Goal: Task Accomplishment & Management: Manage account settings

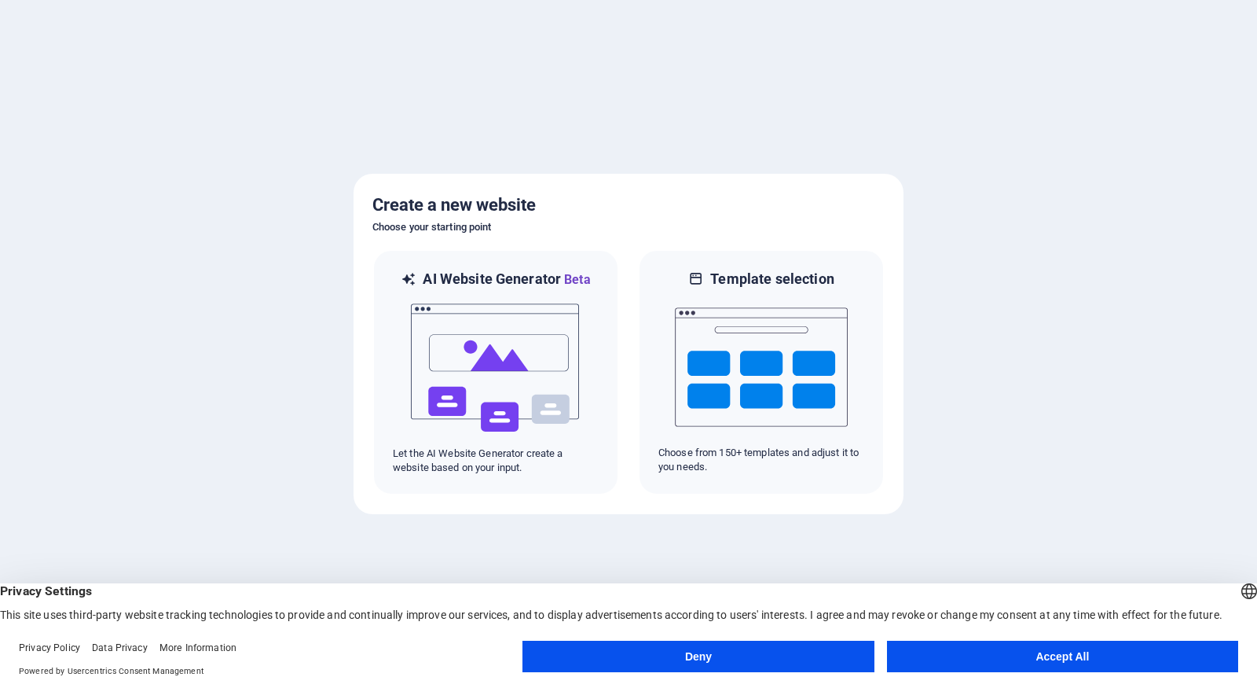
click at [1061, 651] on button "Accept All" at bounding box center [1062, 655] width 351 height 31
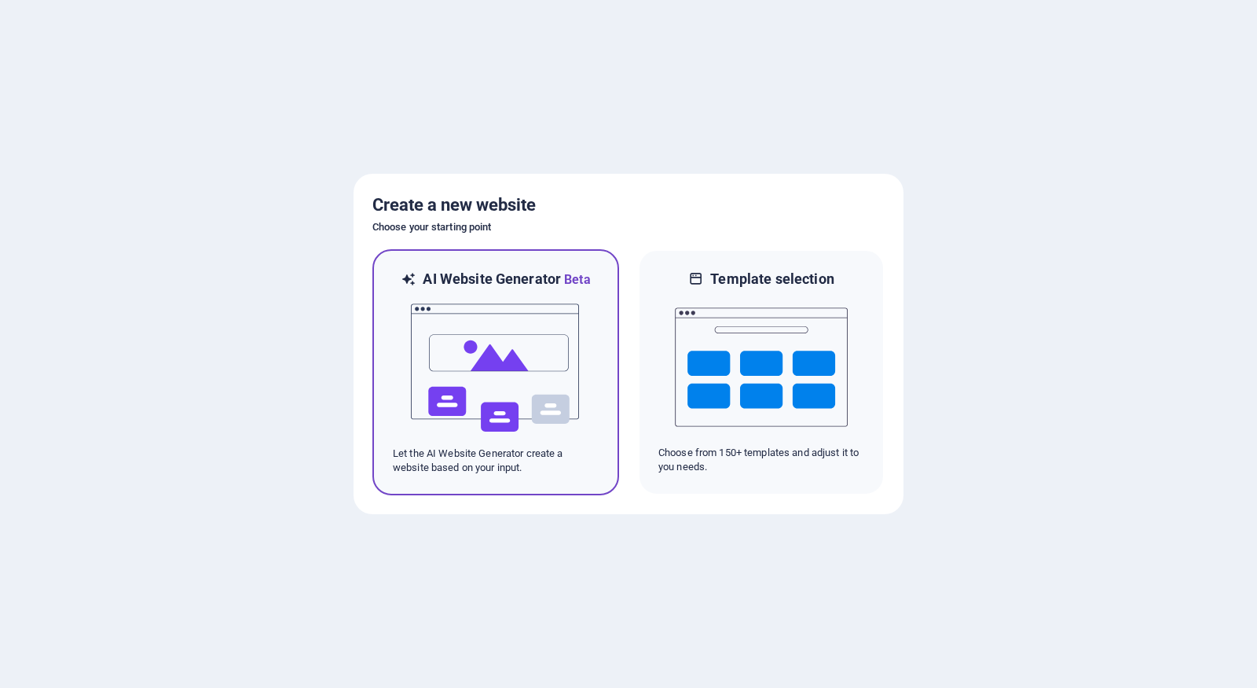
click at [480, 342] on img at bounding box center [495, 367] width 173 height 157
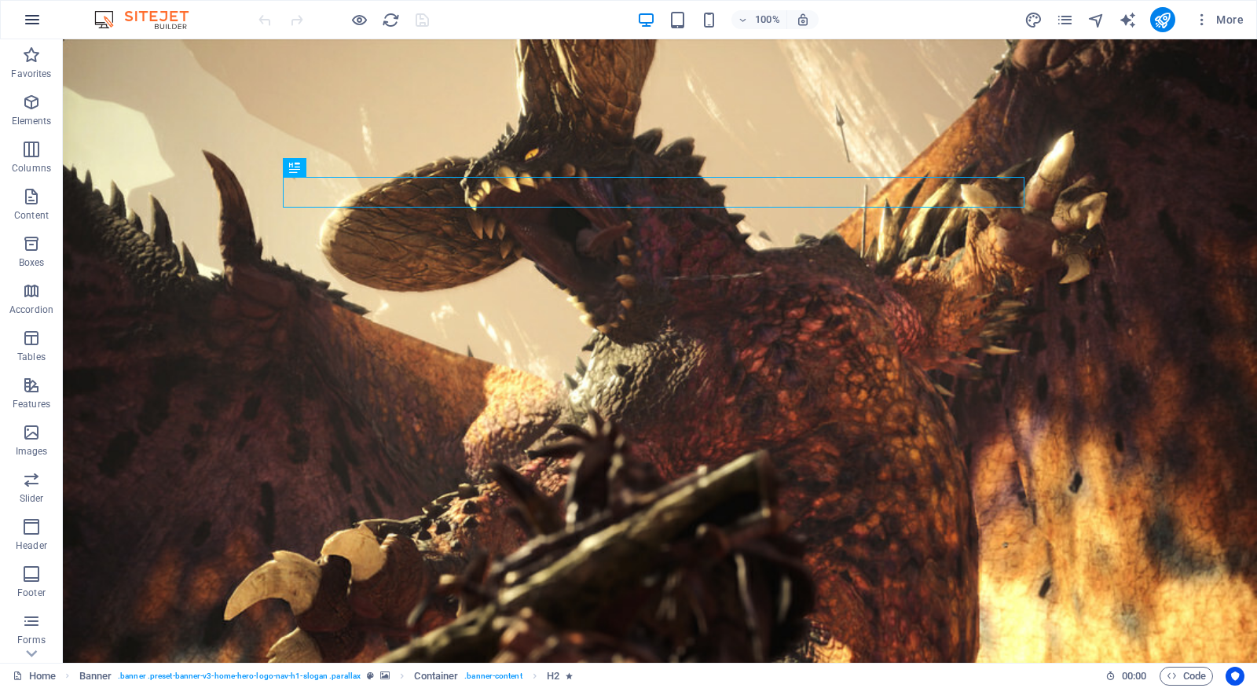
click at [33, 31] on button "button" at bounding box center [32, 20] width 38 height 38
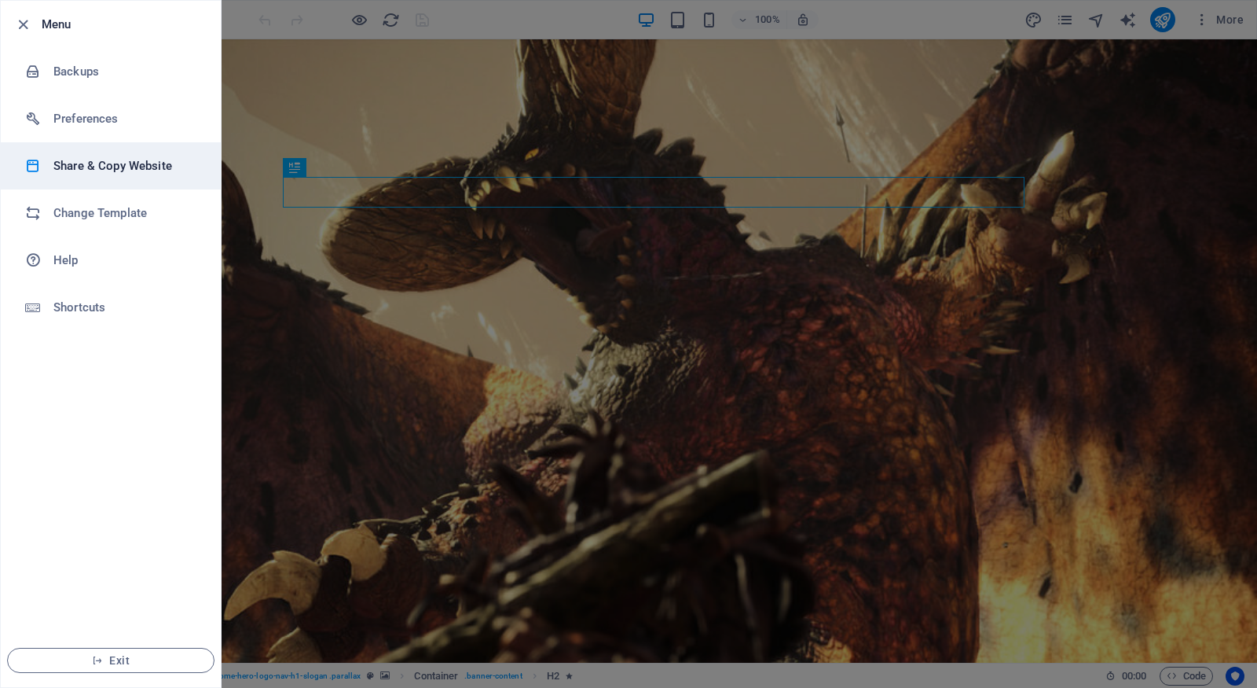
click at [109, 169] on h6 "Share & Copy Website" at bounding box center [125, 165] width 145 height 19
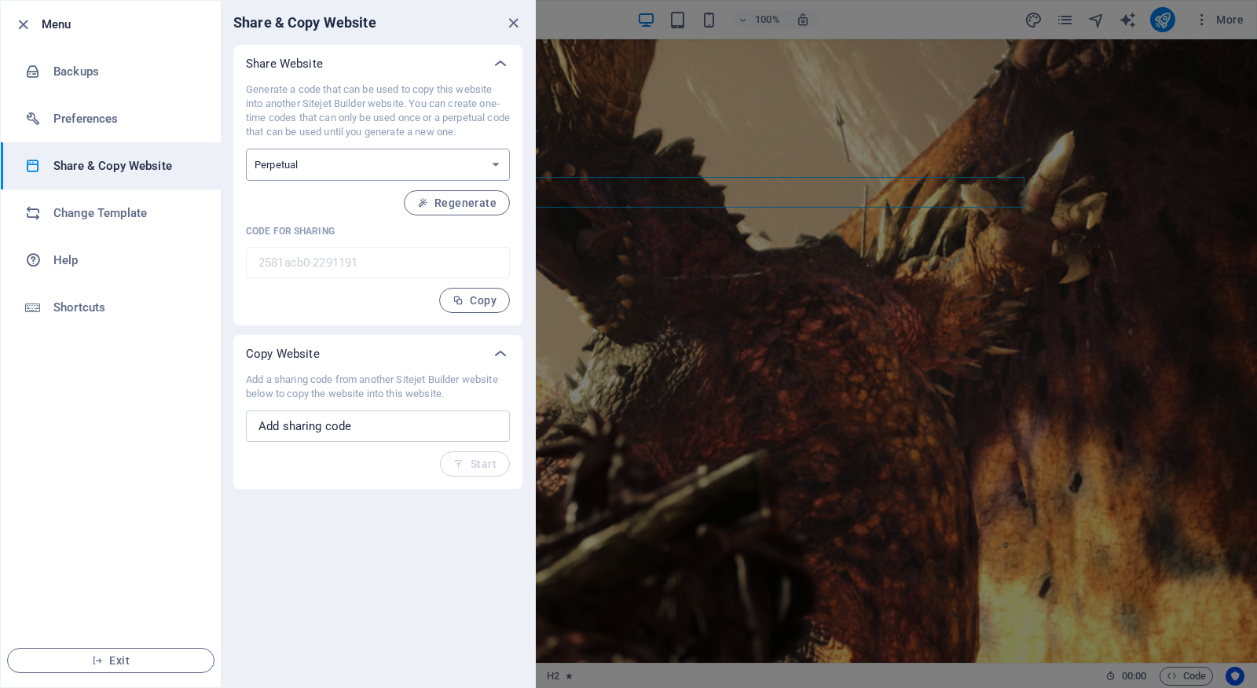
click at [291, 174] on select "One-time Perpetual" at bounding box center [378, 165] width 264 height 32
click at [89, 114] on h6 "Preferences" at bounding box center [125, 118] width 145 height 19
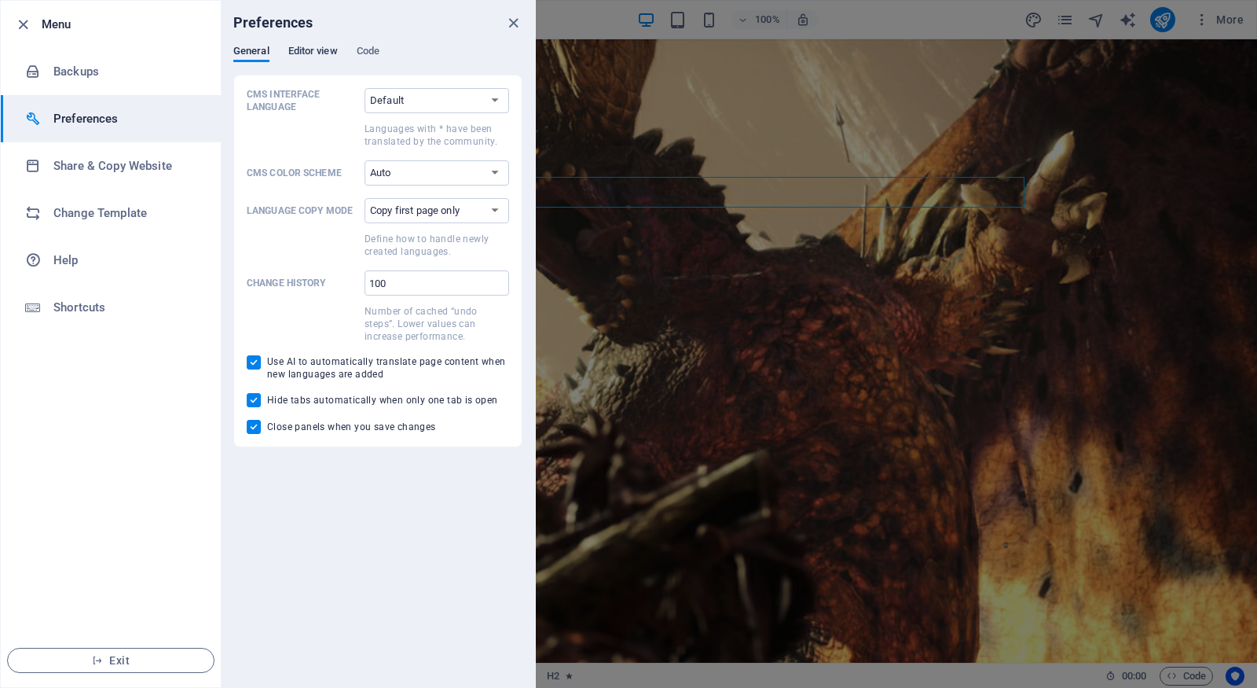
click at [321, 60] on button "Editor view" at bounding box center [313, 53] width 50 height 17
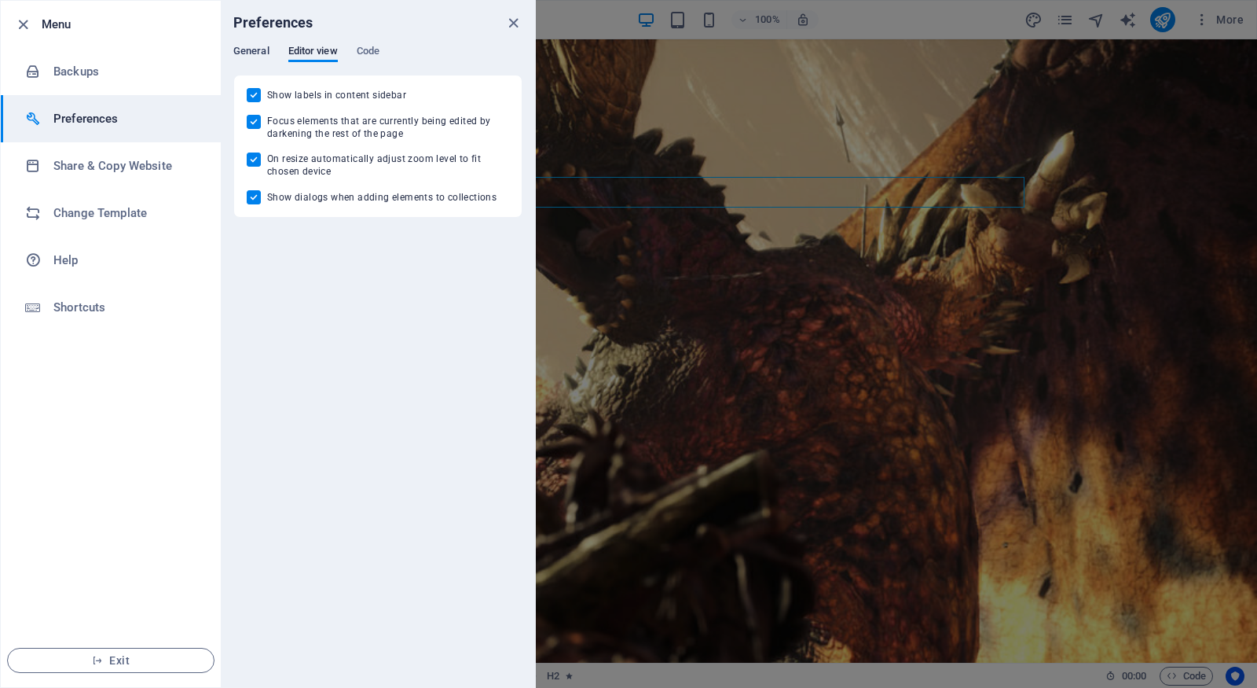
click at [250, 61] on button "General" at bounding box center [251, 53] width 36 height 17
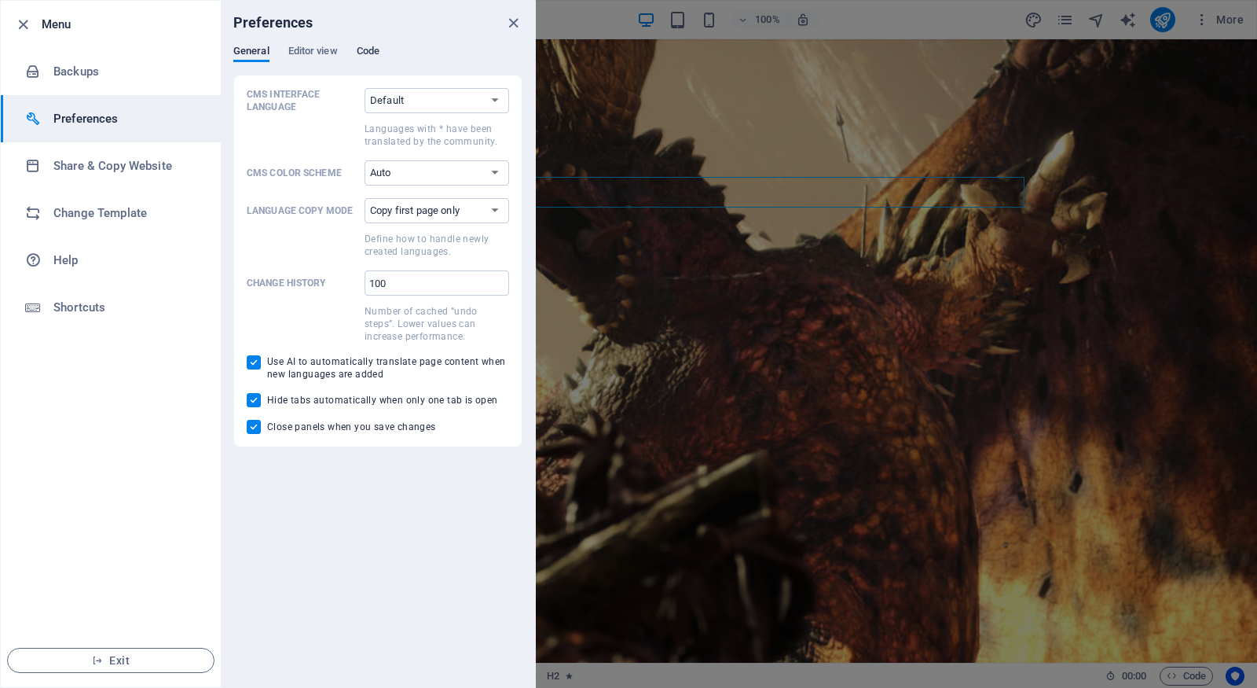
click at [367, 46] on span "Code" at bounding box center [368, 53] width 23 height 22
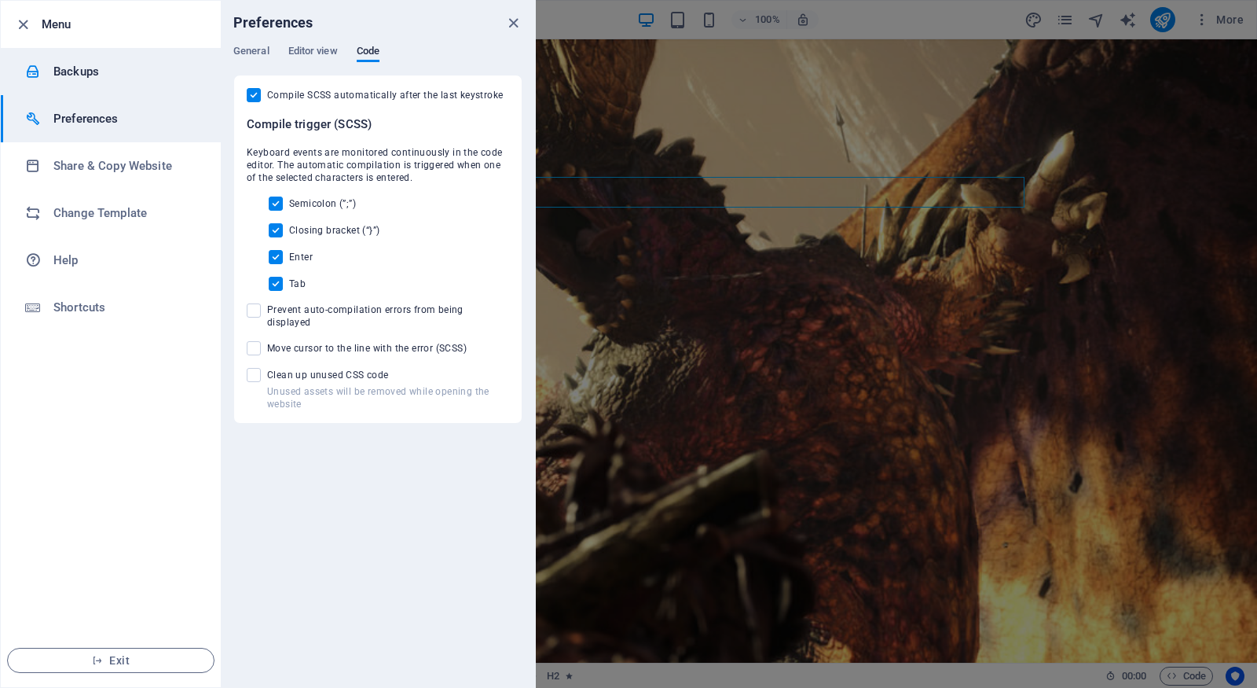
click at [88, 73] on h6 "Backups" at bounding box center [125, 71] width 145 height 19
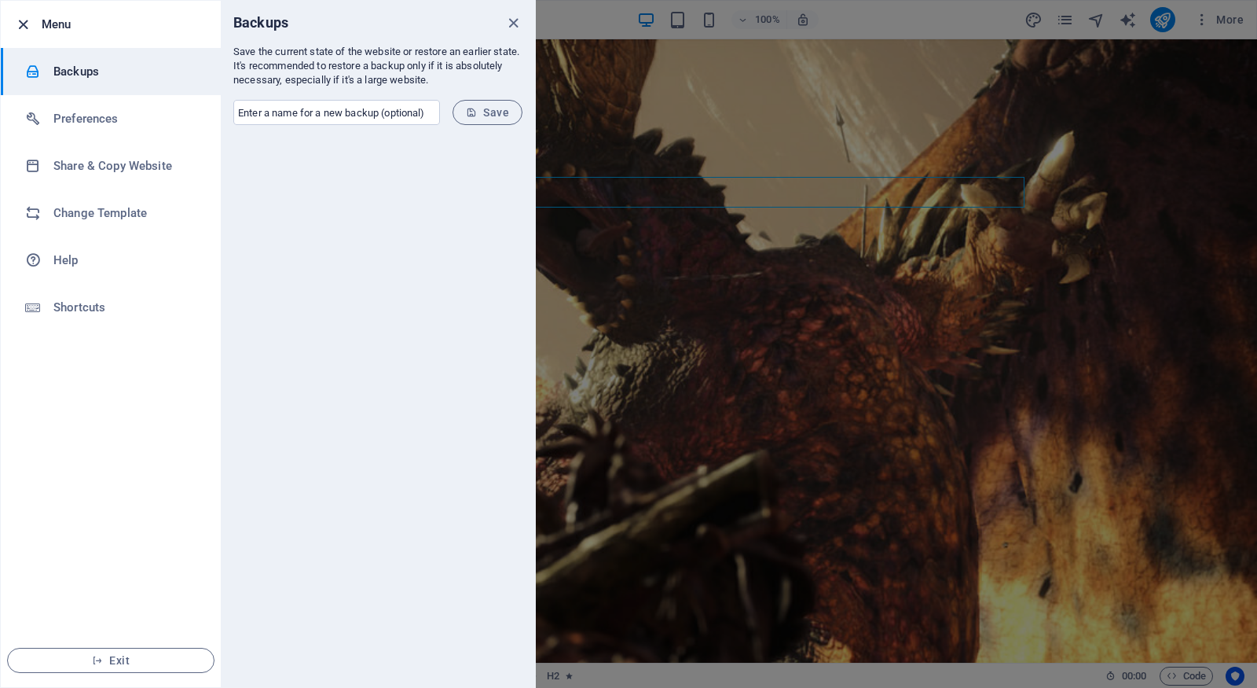
click at [23, 22] on icon "button" at bounding box center [23, 25] width 18 height 18
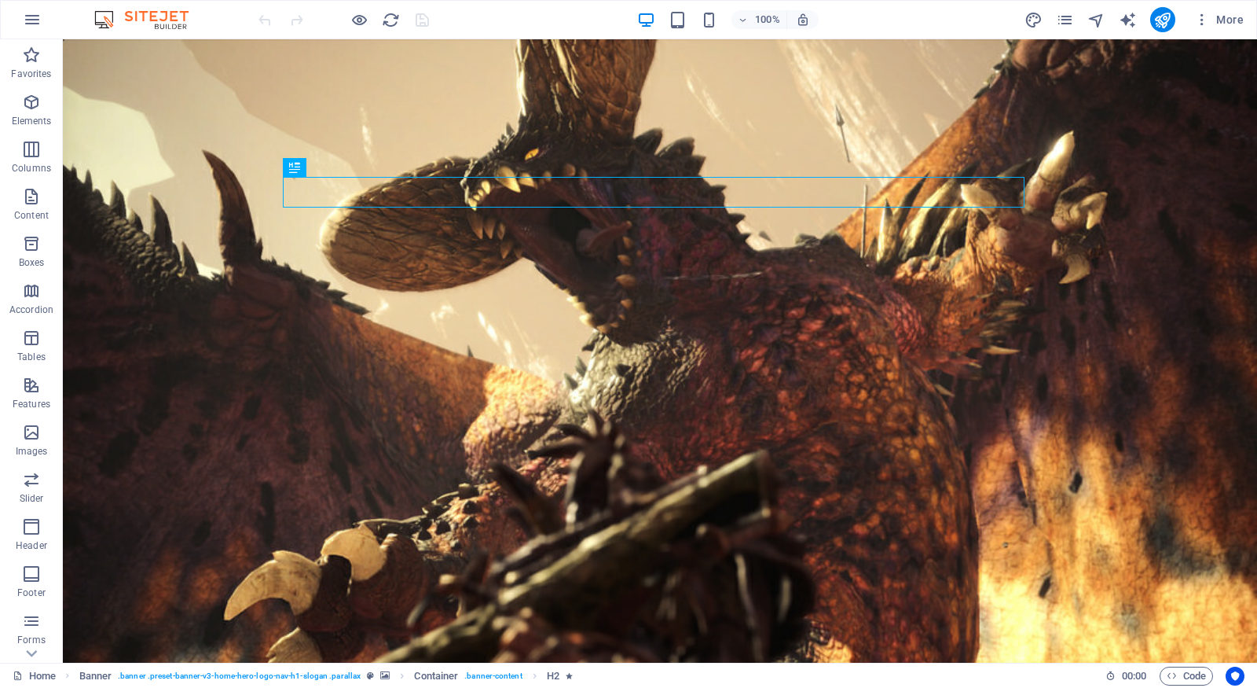
click at [1051, 20] on div "More" at bounding box center [1138, 19] width 226 height 25
click at [1060, 19] on icon "pages" at bounding box center [1065, 20] width 18 height 18
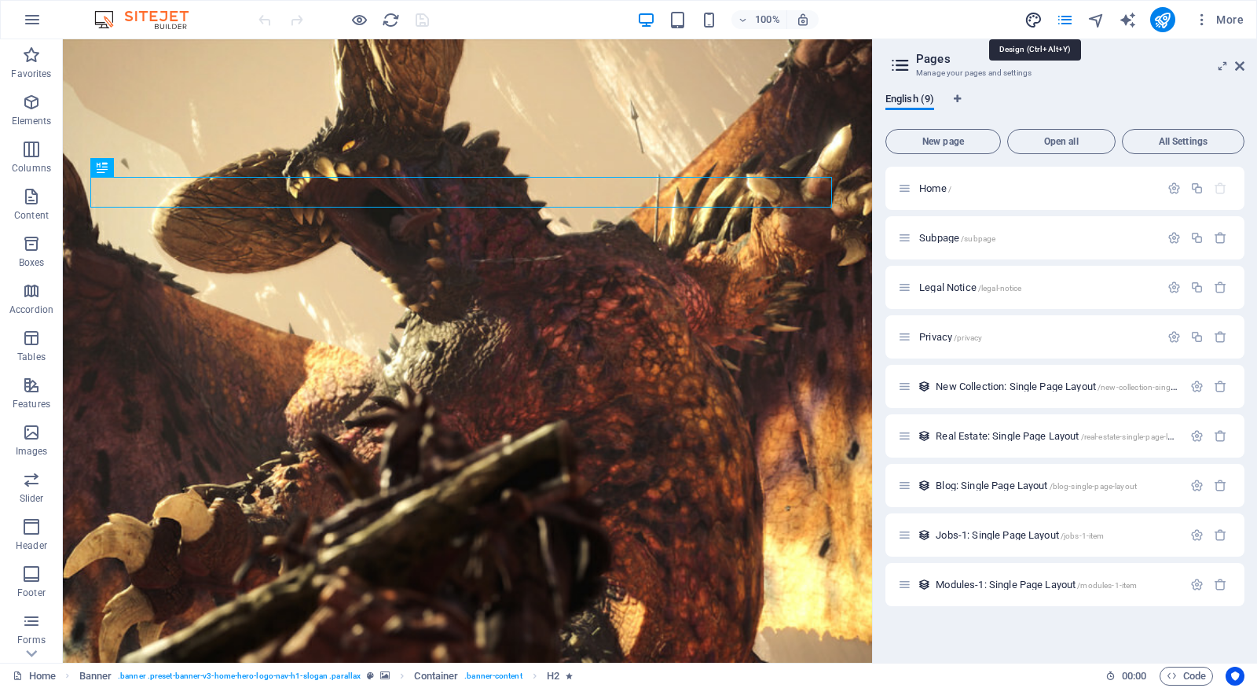
click at [1030, 20] on icon "design" at bounding box center [1034, 20] width 18 height 18
select select "px"
select select "200"
select select "px"
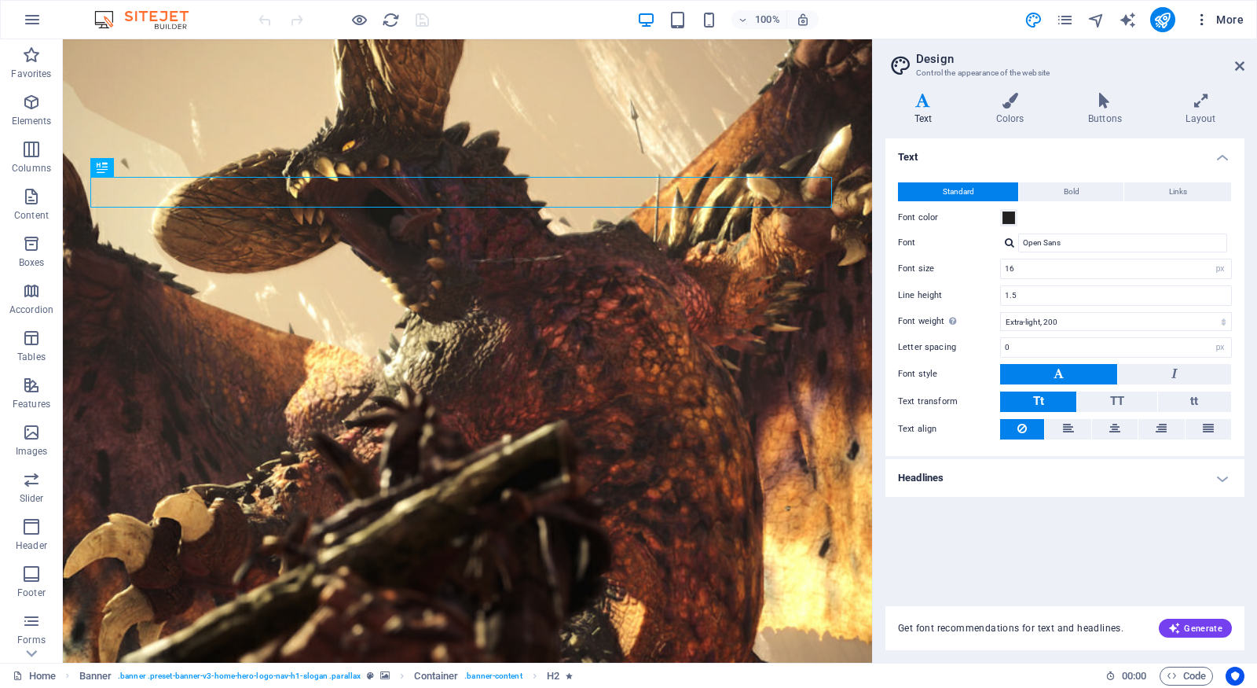
click at [1215, 13] on span "More" at bounding box center [1219, 20] width 50 height 16
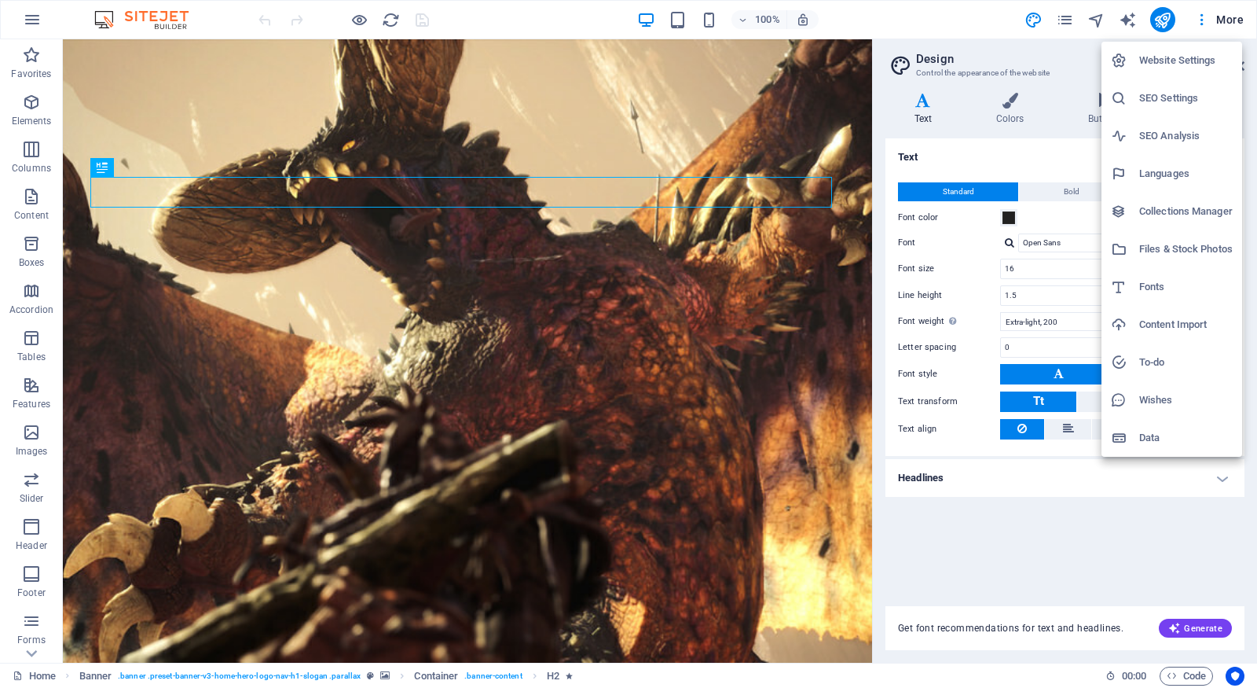
click at [580, 432] on div at bounding box center [628, 344] width 1257 height 688
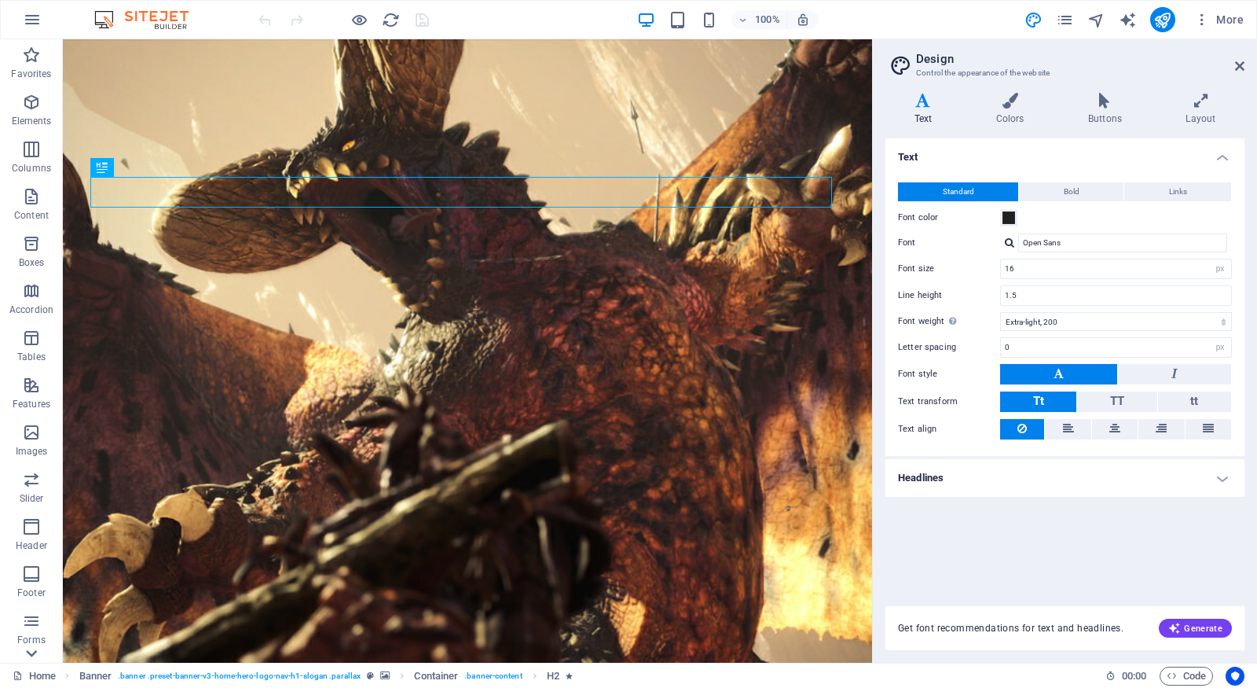
click at [28, 655] on icon at bounding box center [31, 653] width 22 height 22
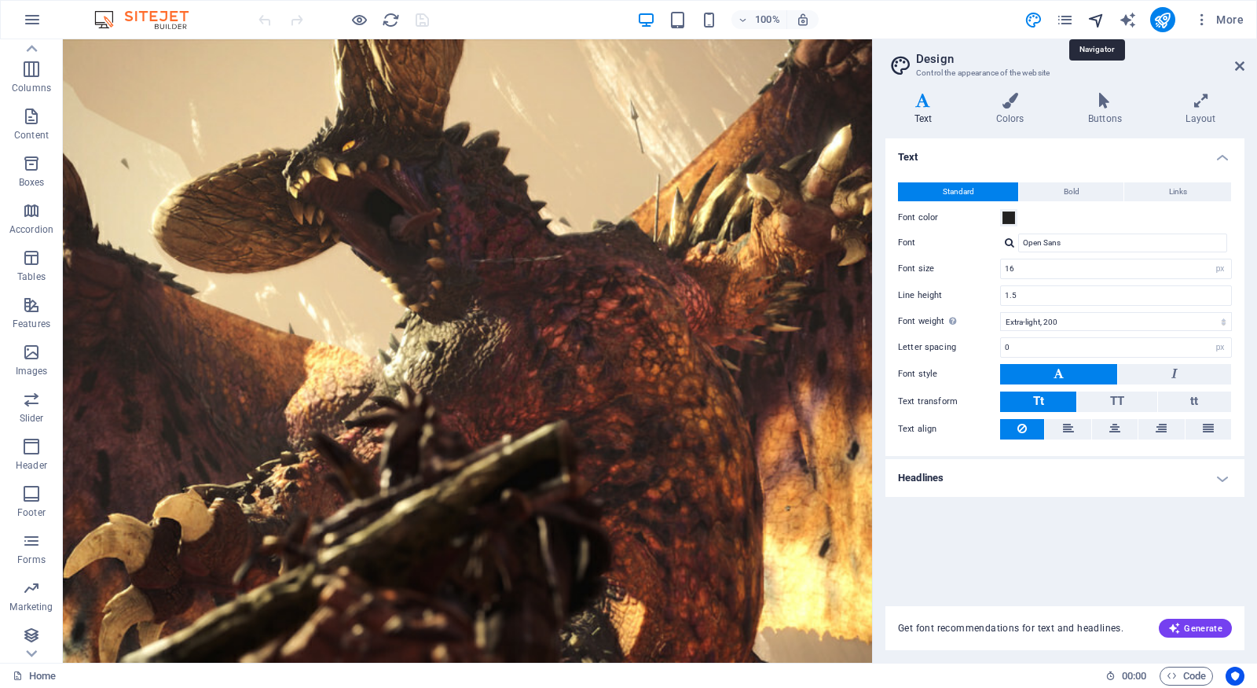
click at [1103, 22] on icon "navigator" at bounding box center [1097, 20] width 18 height 18
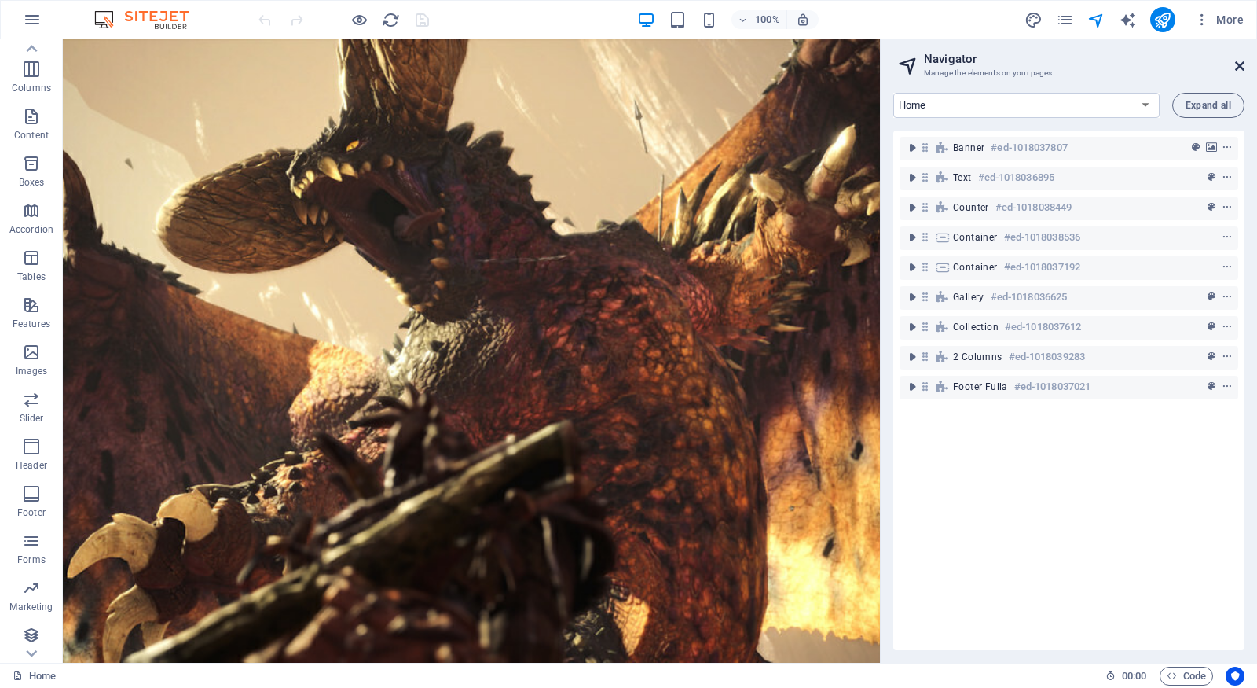
drag, startPoint x: 1239, startPoint y: 64, endPoint x: 1162, endPoint y: 18, distance: 89.9
click at [1239, 64] on icon at bounding box center [1239, 66] width 9 height 13
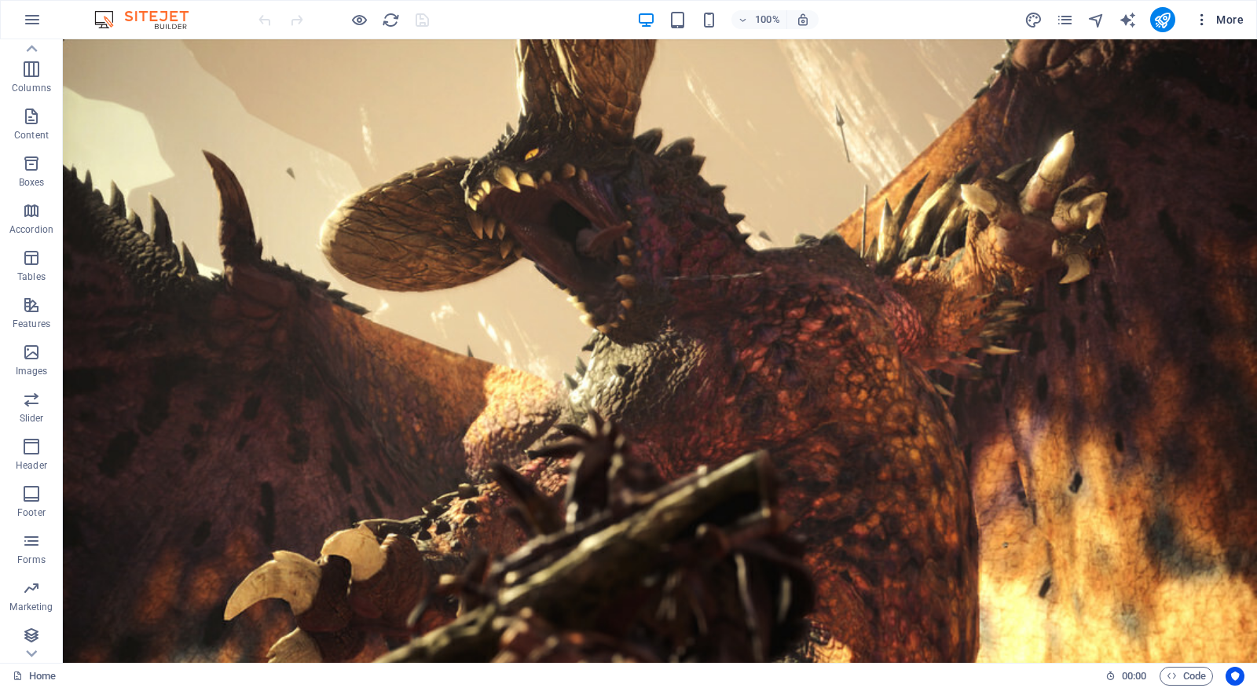
click at [1206, 19] on icon "button" at bounding box center [1202, 20] width 16 height 16
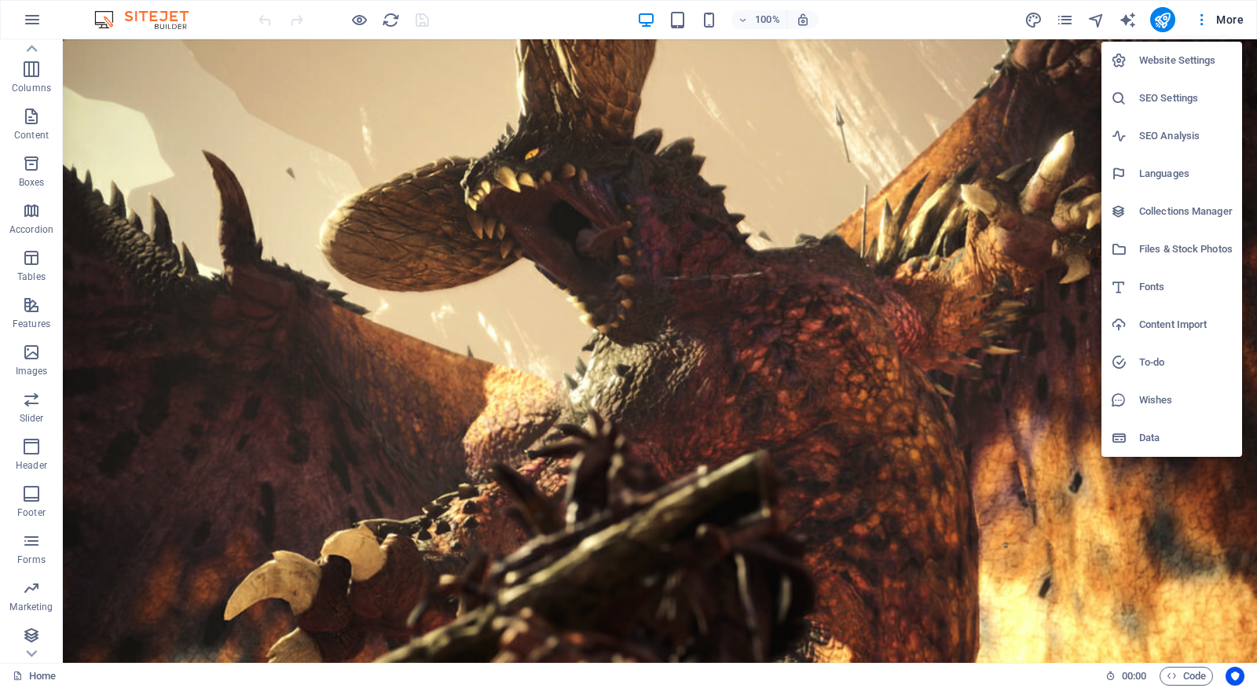
click at [1201, 53] on h6 "Website Settings" at bounding box center [1186, 60] width 94 height 19
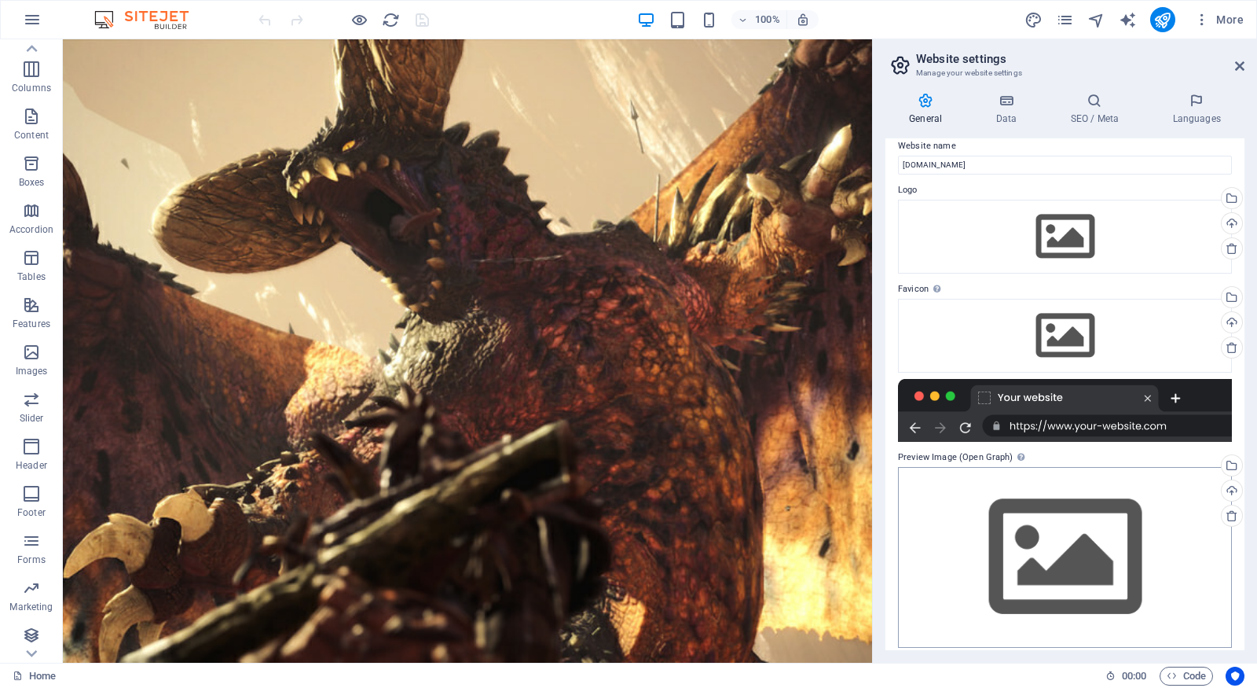
scroll to position [24, 0]
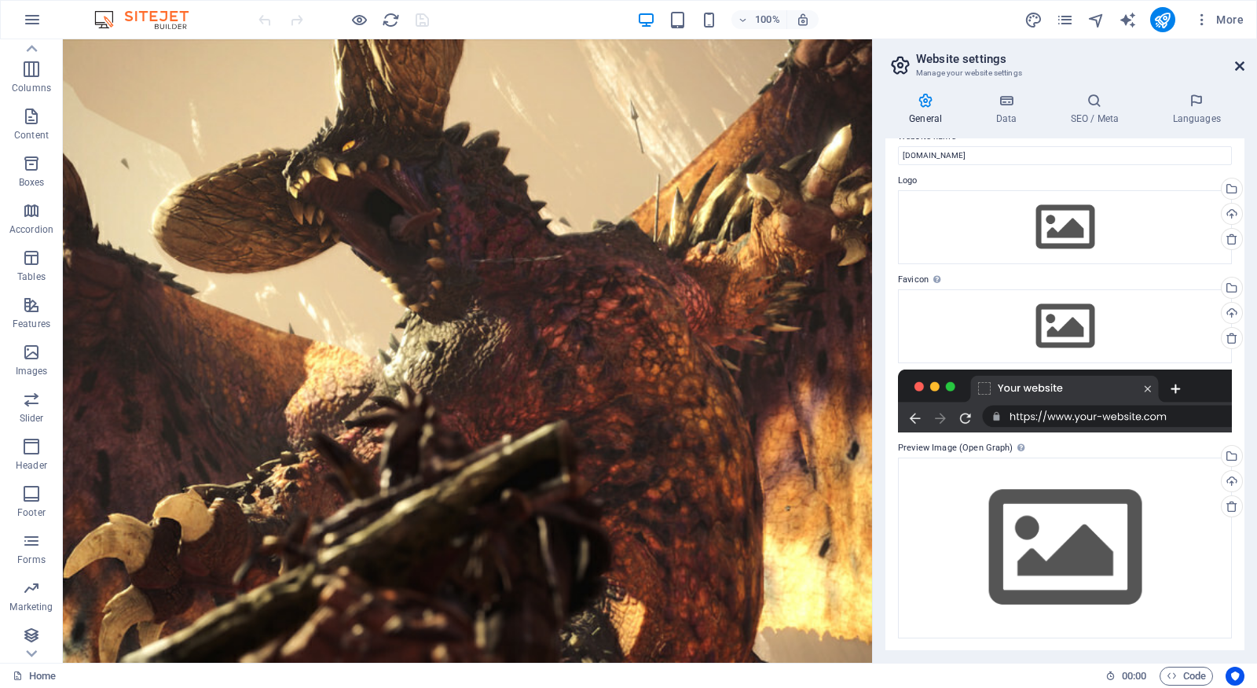
click at [1238, 65] on icon at bounding box center [1239, 66] width 9 height 13
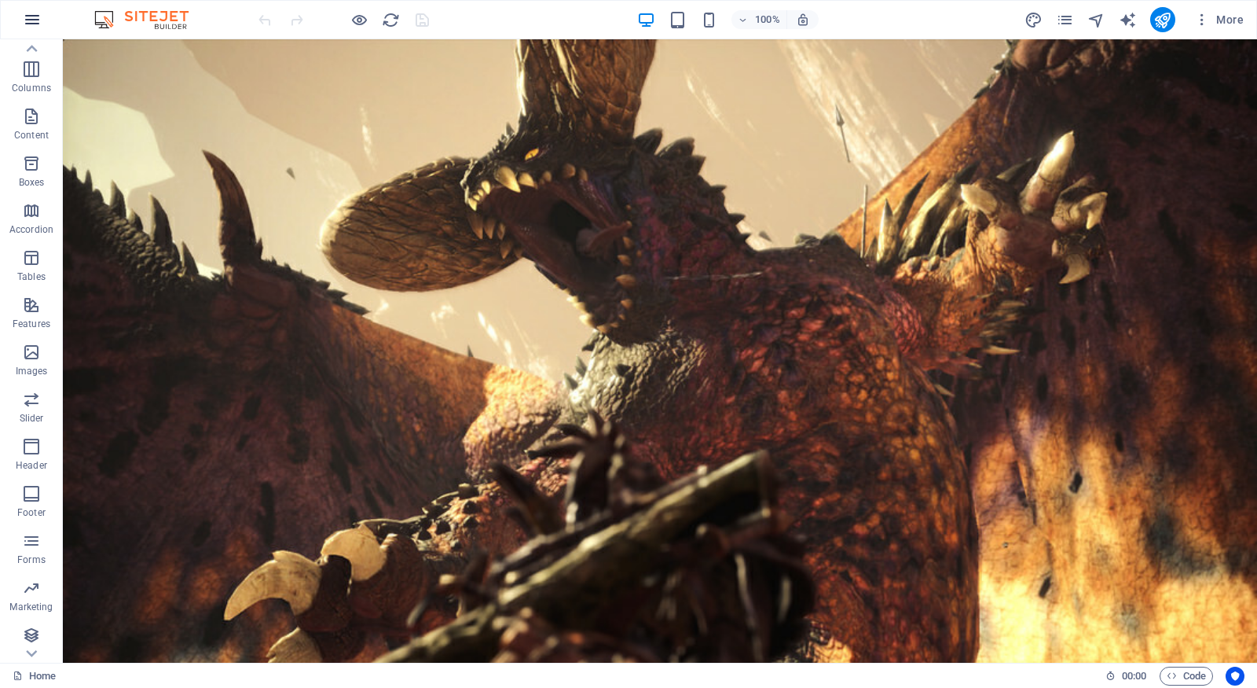
click at [13, 17] on button "button" at bounding box center [32, 20] width 38 height 38
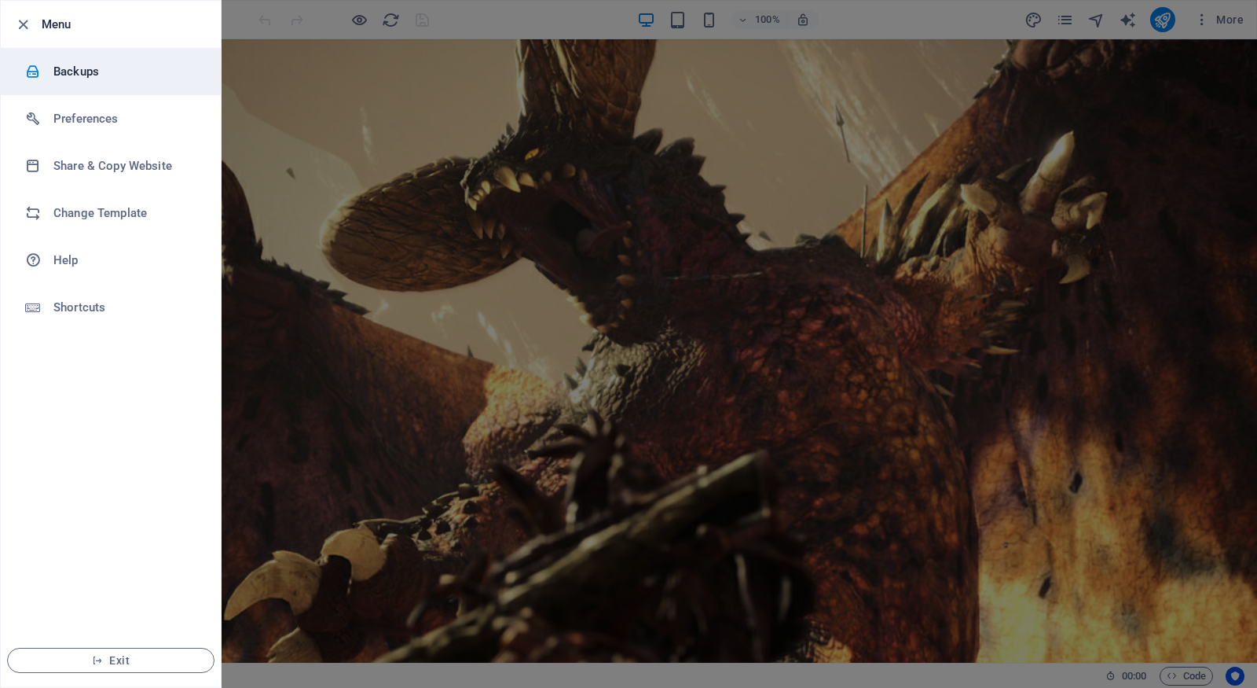
click at [106, 57] on li "Backups" at bounding box center [111, 71] width 220 height 47
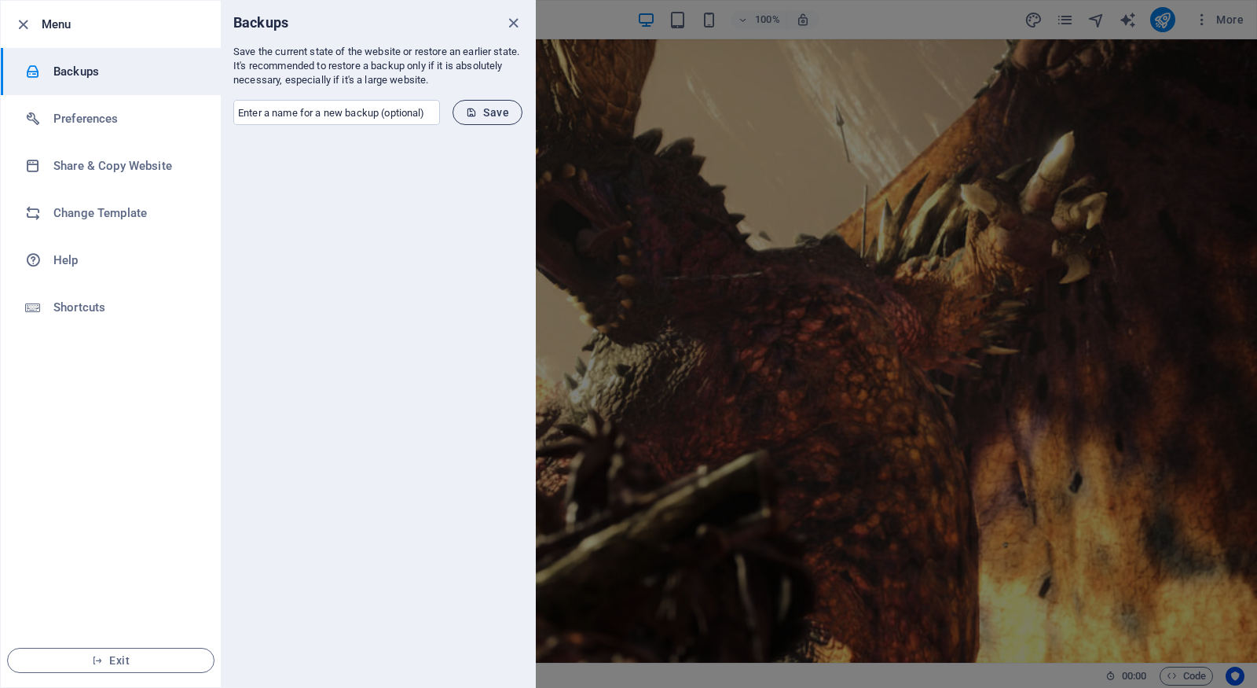
click at [474, 111] on icon "submit" at bounding box center [471, 112] width 11 height 11
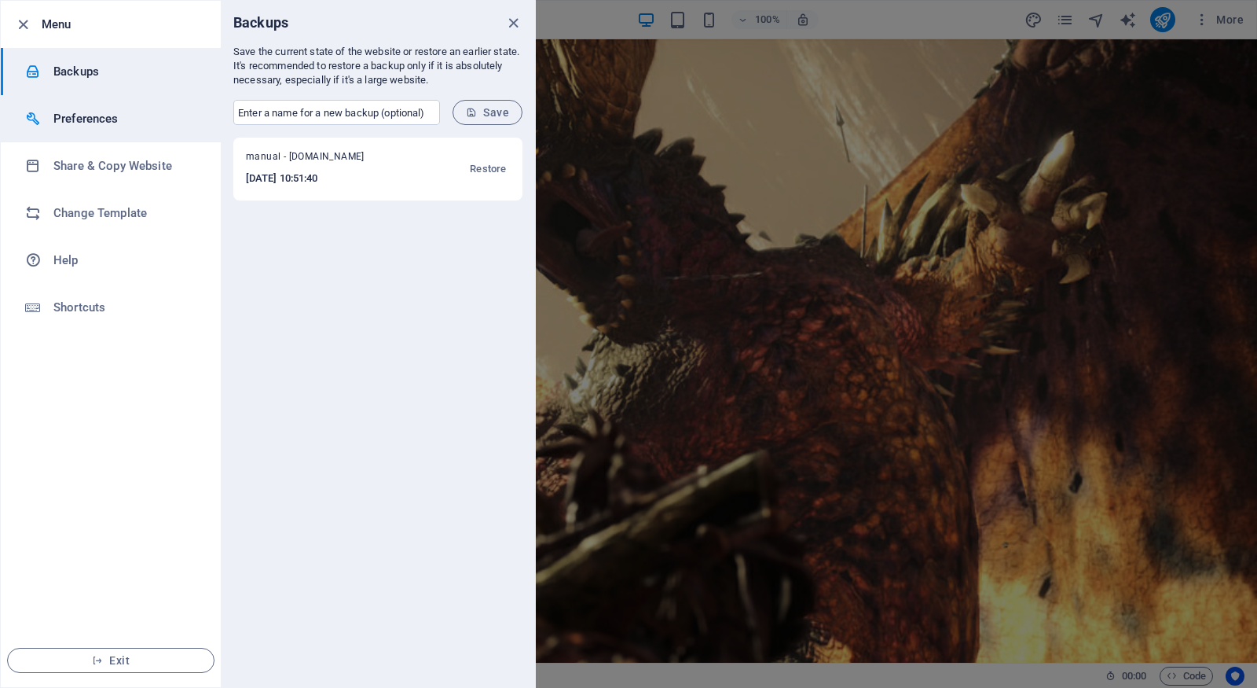
click at [60, 110] on h6 "Preferences" at bounding box center [125, 118] width 145 height 19
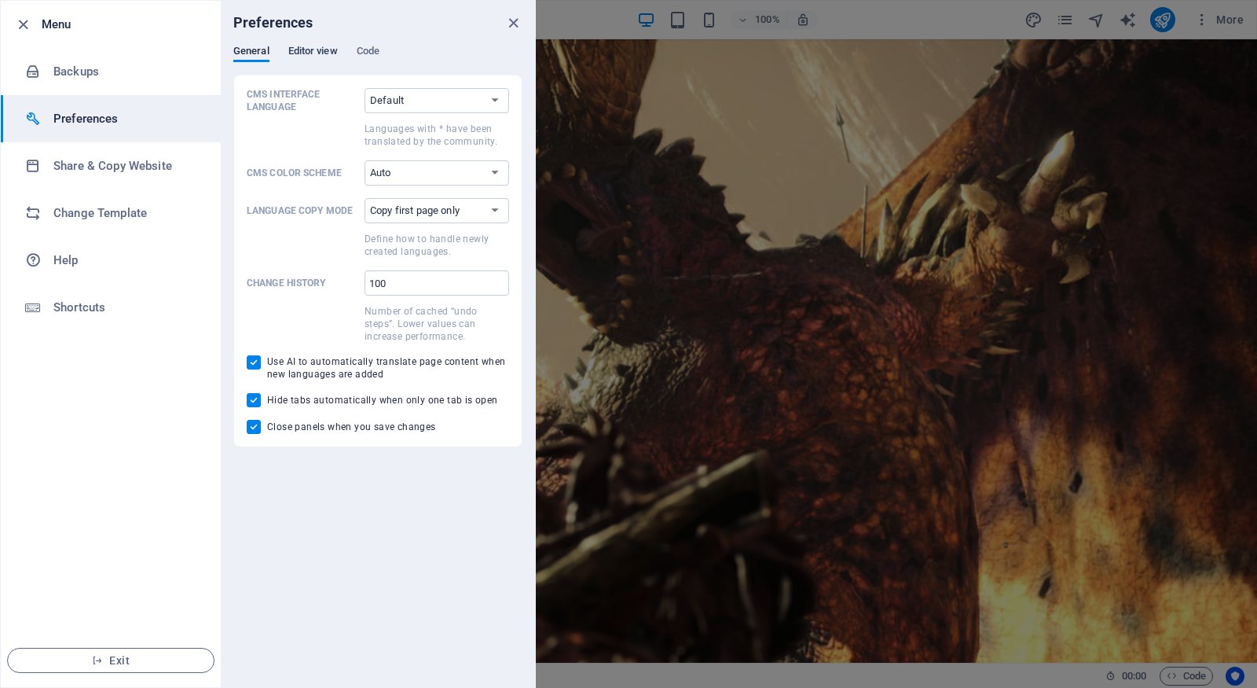
click at [293, 46] on span "Editor view" at bounding box center [313, 53] width 50 height 22
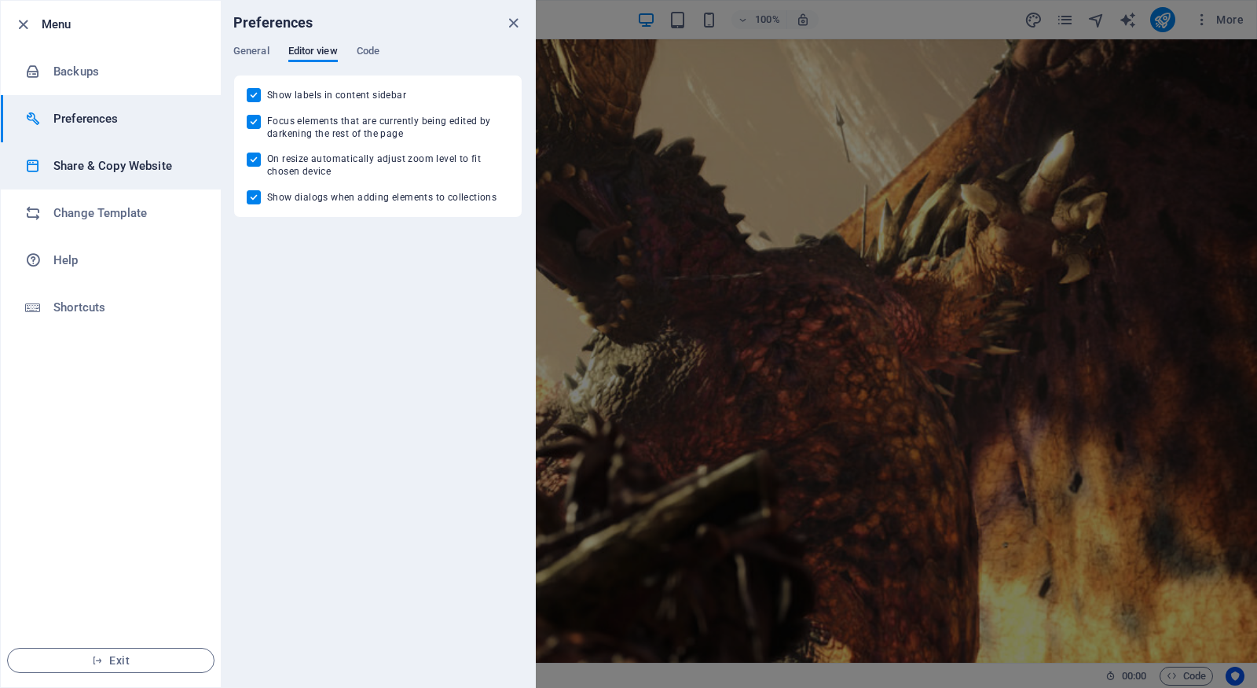
click at [108, 154] on li "Share & Copy Website" at bounding box center [111, 165] width 220 height 47
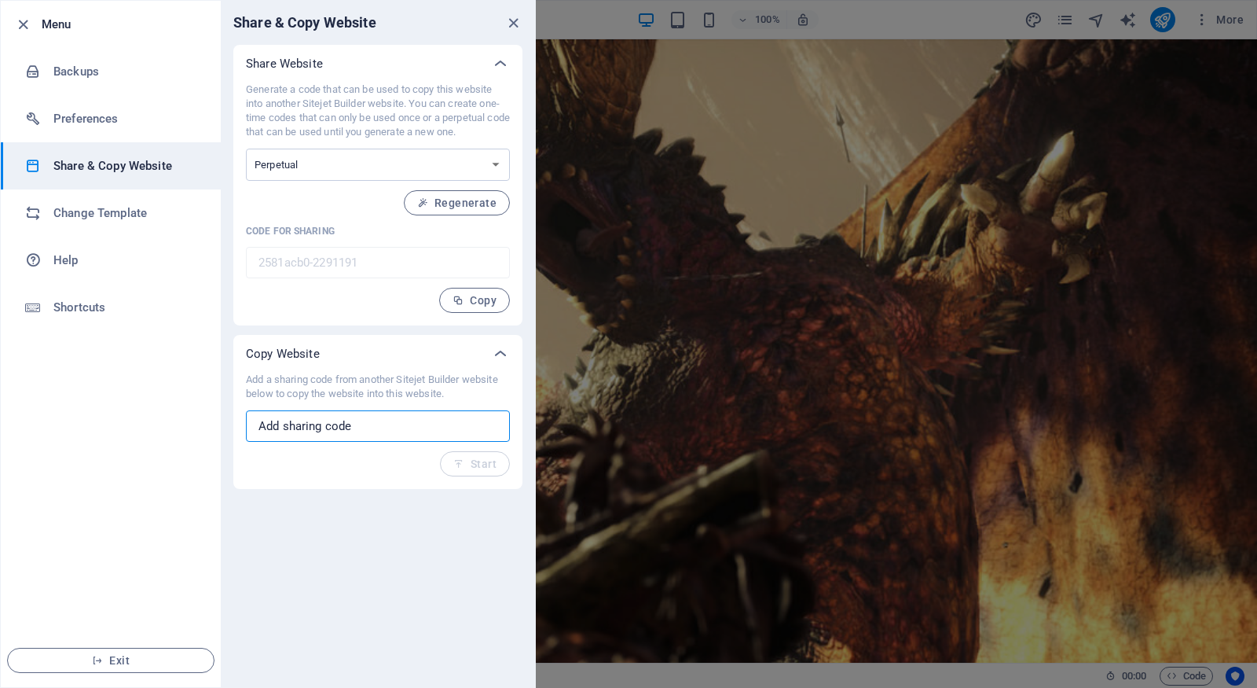
click at [358, 431] on input "text" at bounding box center [378, 425] width 264 height 31
click at [154, 227] on li "Change Template" at bounding box center [111, 212] width 220 height 47
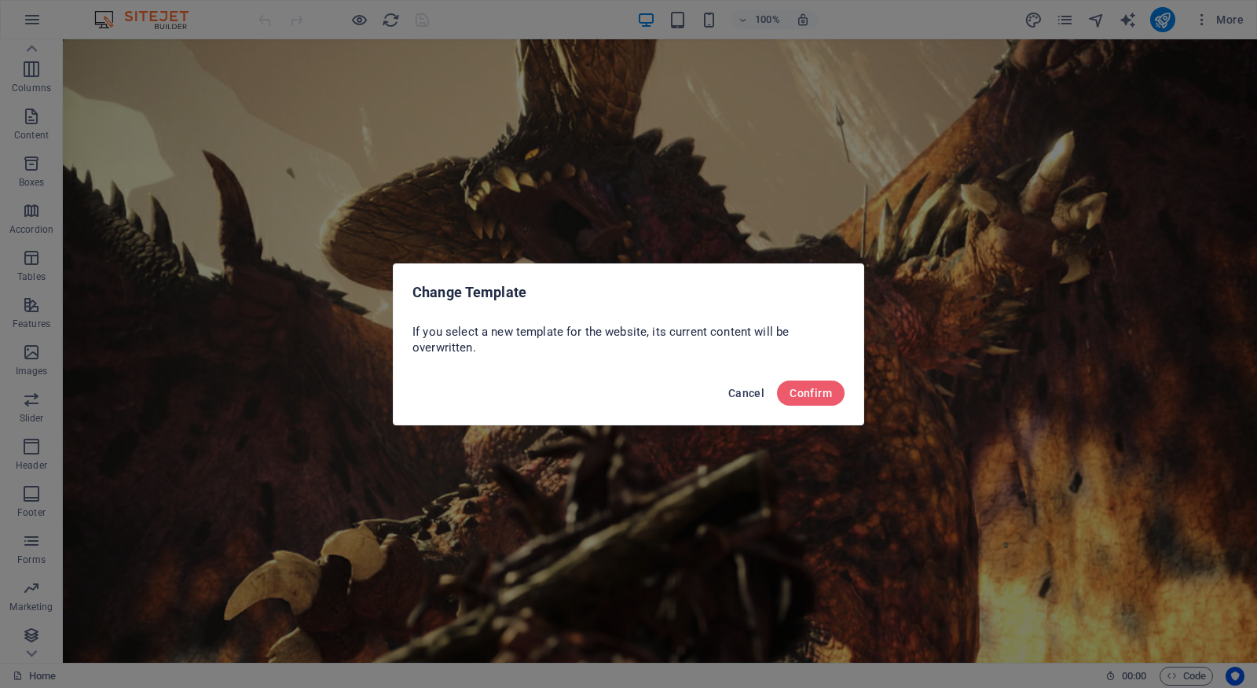
click at [733, 387] on span "Cancel" at bounding box center [746, 393] width 36 height 13
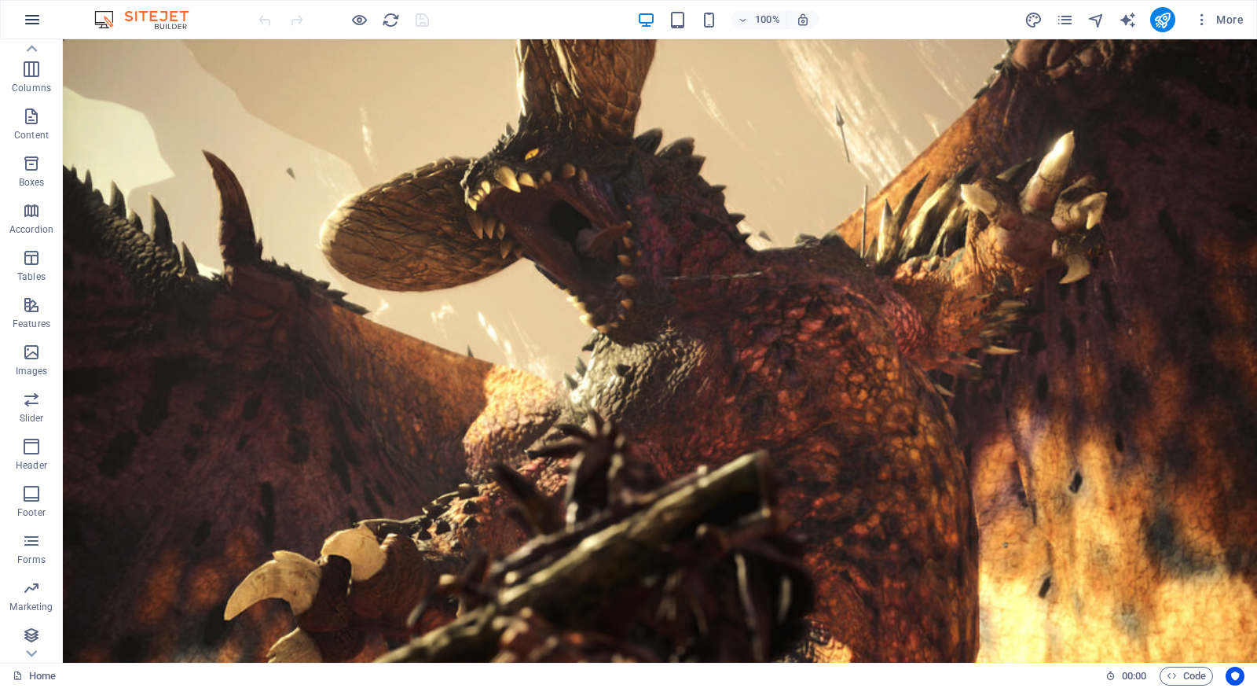
click at [23, 18] on icon "button" at bounding box center [32, 19] width 19 height 19
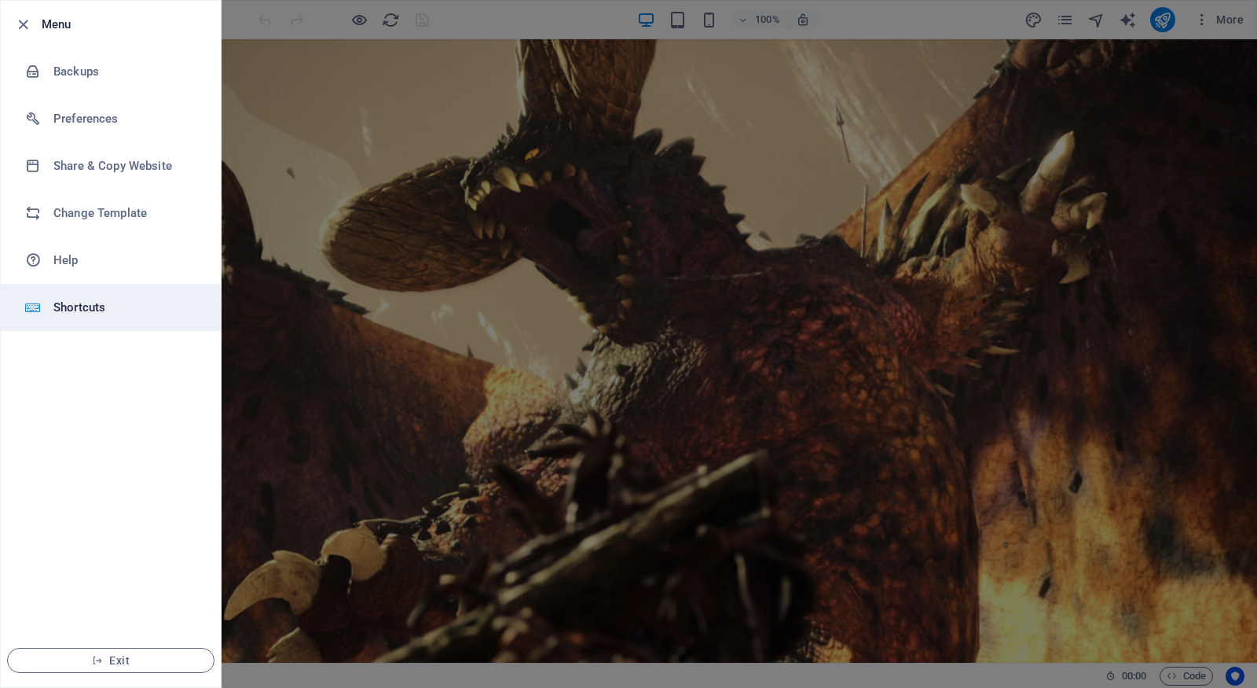
click at [57, 317] on li "Shortcuts" at bounding box center [111, 307] width 220 height 47
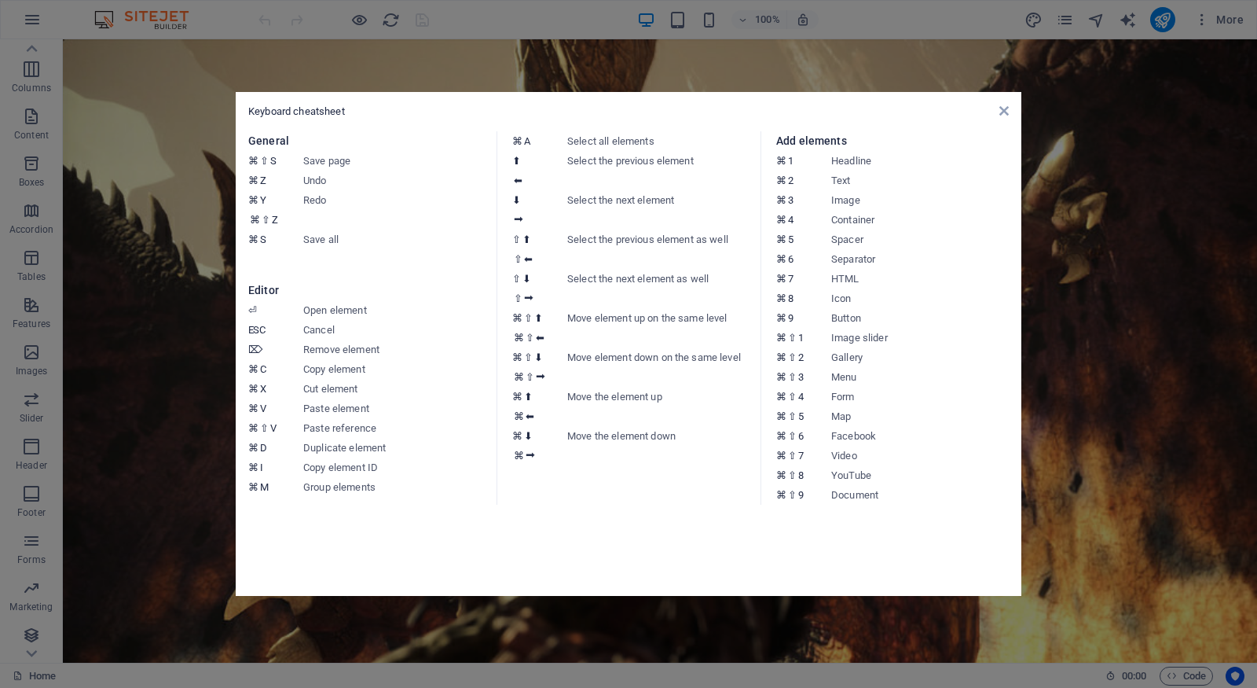
click at [149, 460] on aside "Keyboard cheatsheet General ⌘ ⇧ S Save page ⌘ Z Undo ⌘ Y ⌘ ⇧ Z Redo ⌘ S Save al…" at bounding box center [628, 344] width 1257 height 688
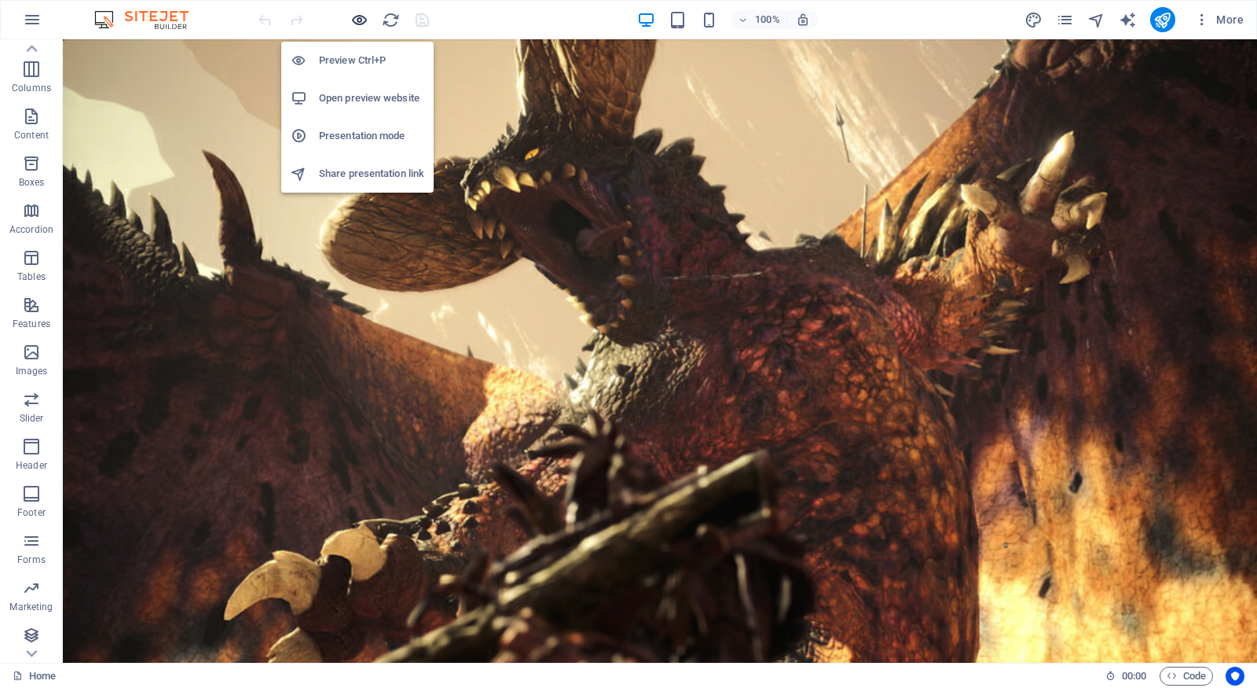
click at [362, 15] on icon "button" at bounding box center [359, 20] width 18 height 18
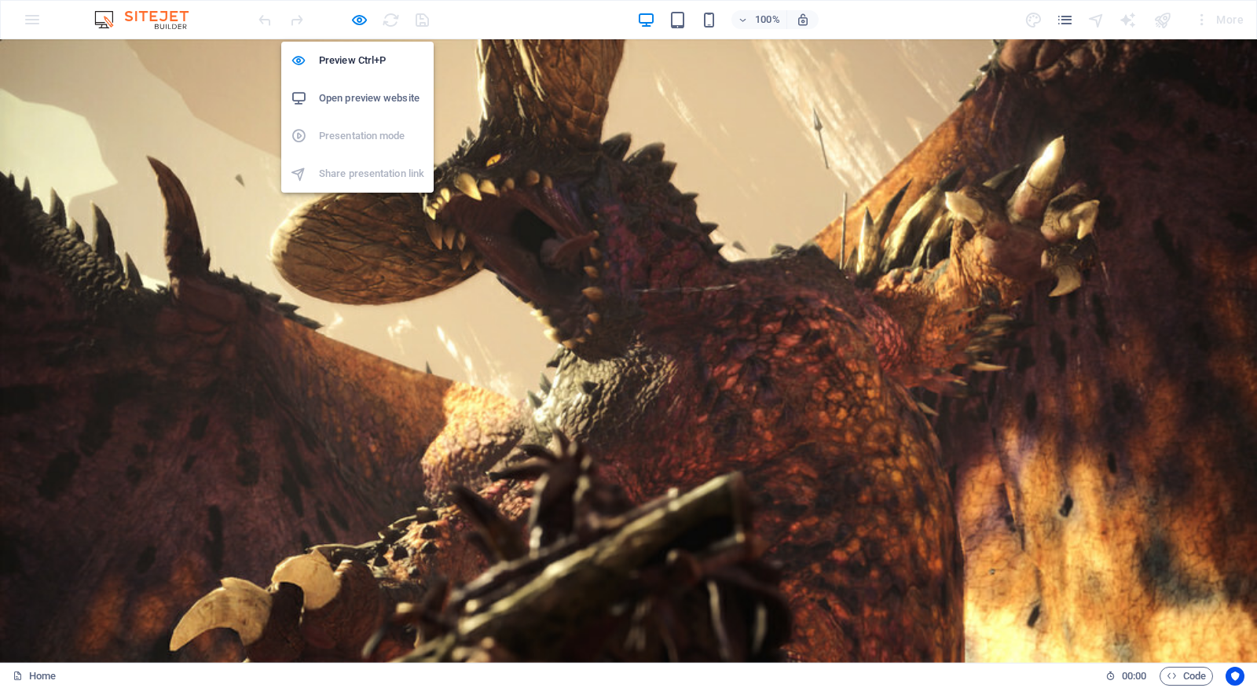
click at [358, 111] on li "Open preview website" at bounding box center [357, 98] width 152 height 38
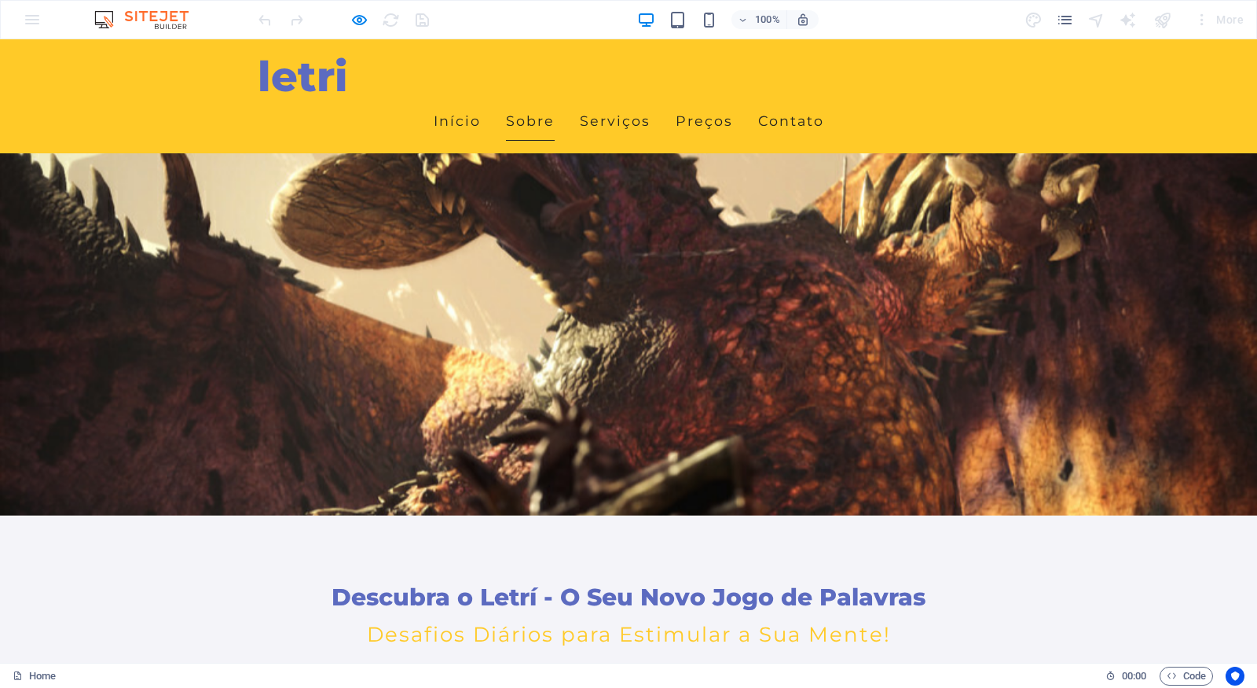
scroll to position [0, 0]
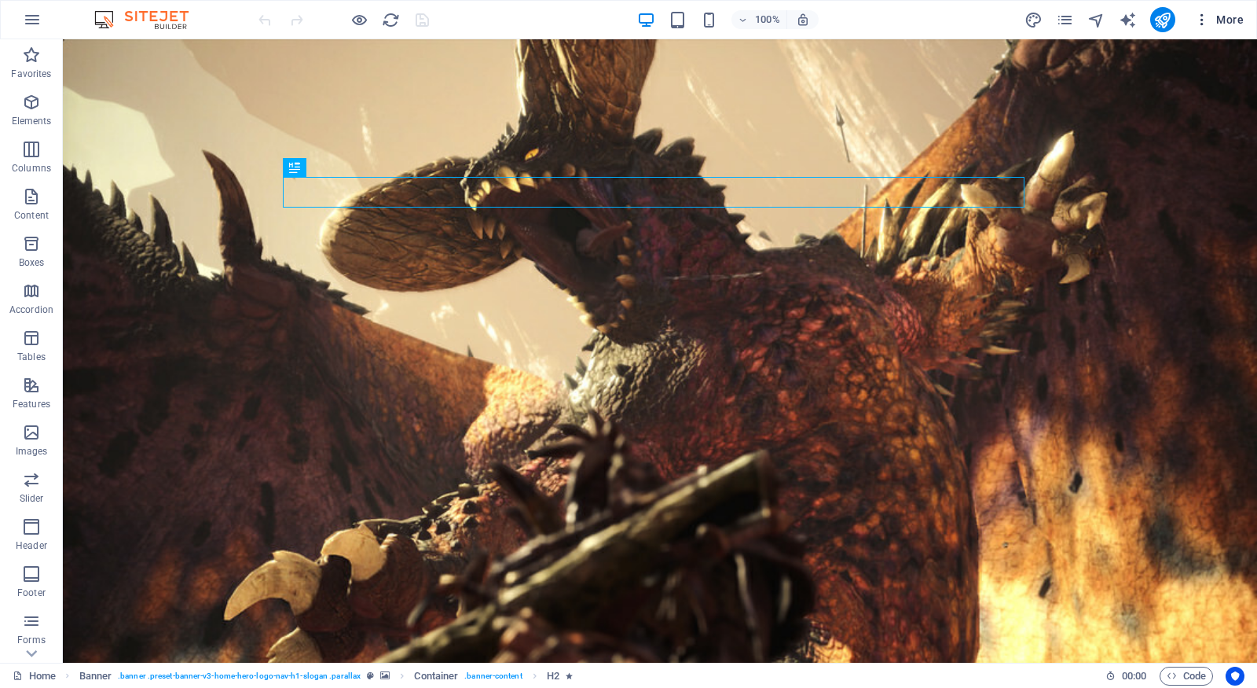
click at [1200, 27] on button "More" at bounding box center [1219, 19] width 62 height 25
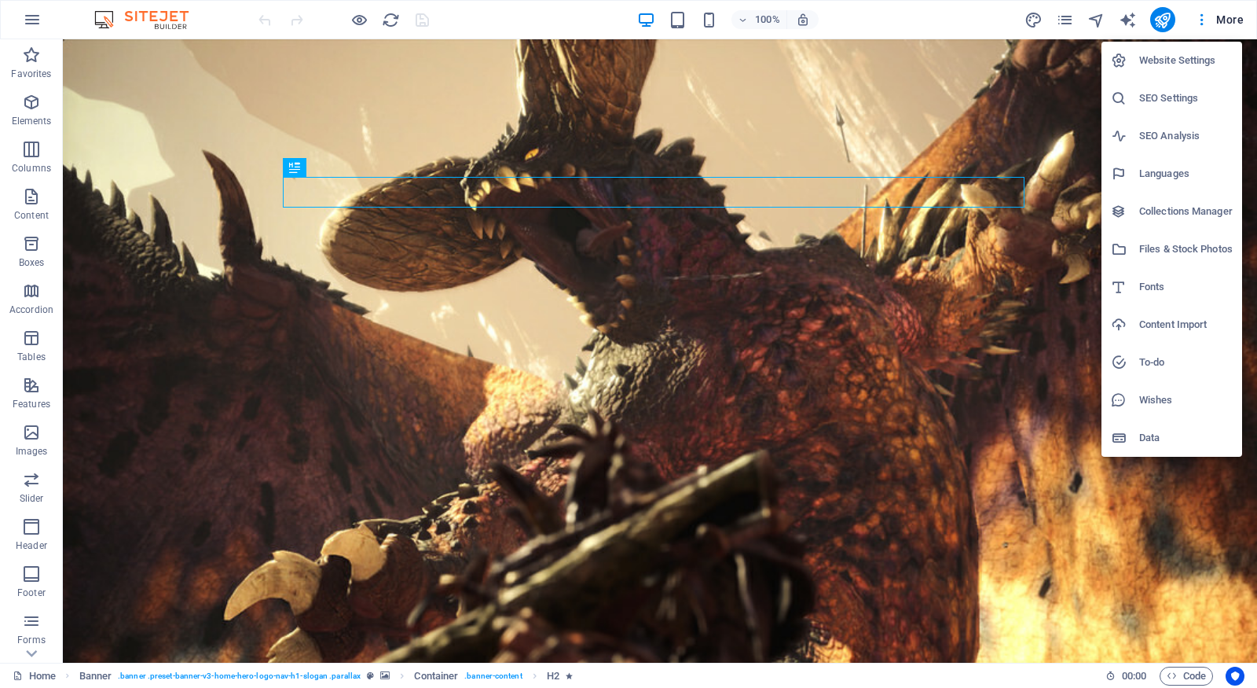
click at [1151, 307] on li "Content Import" at bounding box center [1172, 325] width 141 height 38
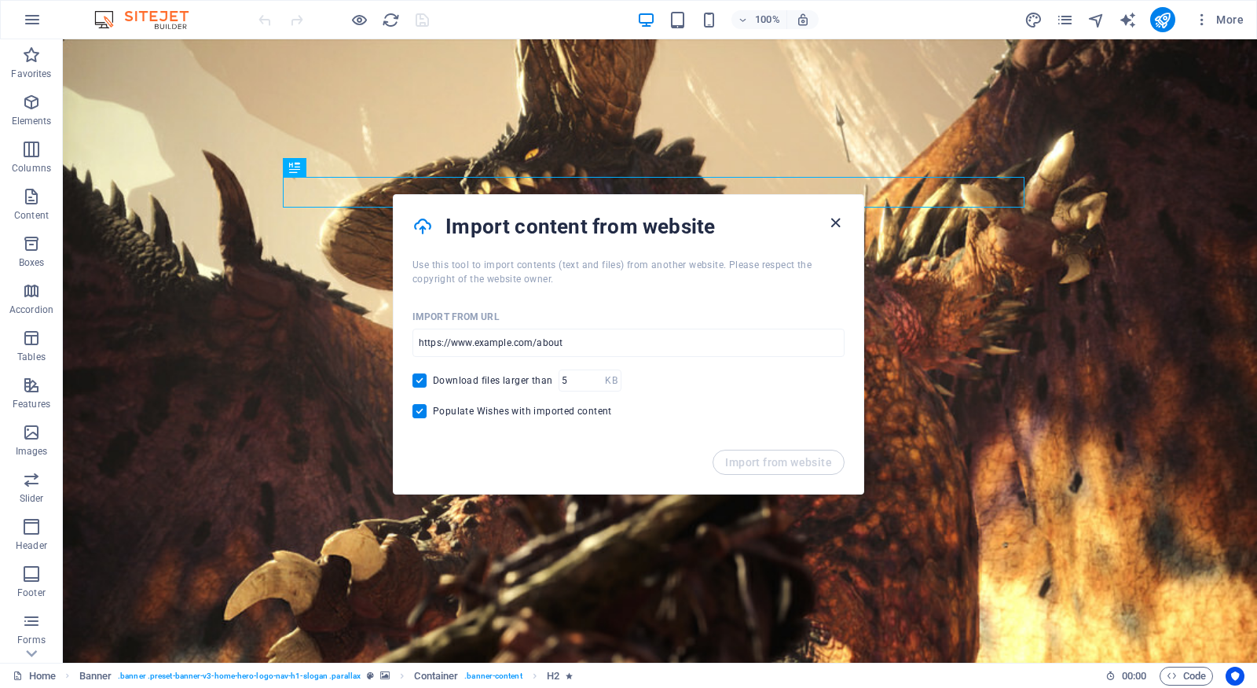
click at [835, 224] on icon "button" at bounding box center [836, 223] width 18 height 18
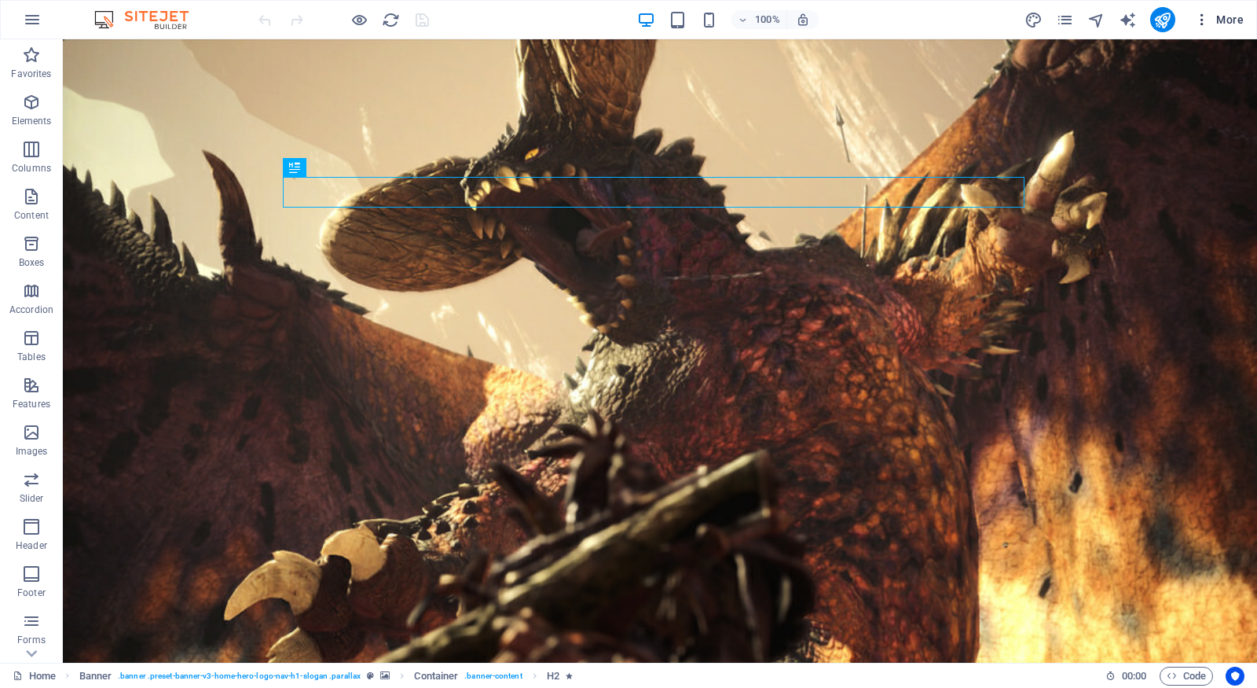
click at [1224, 29] on button "More" at bounding box center [1219, 19] width 62 height 25
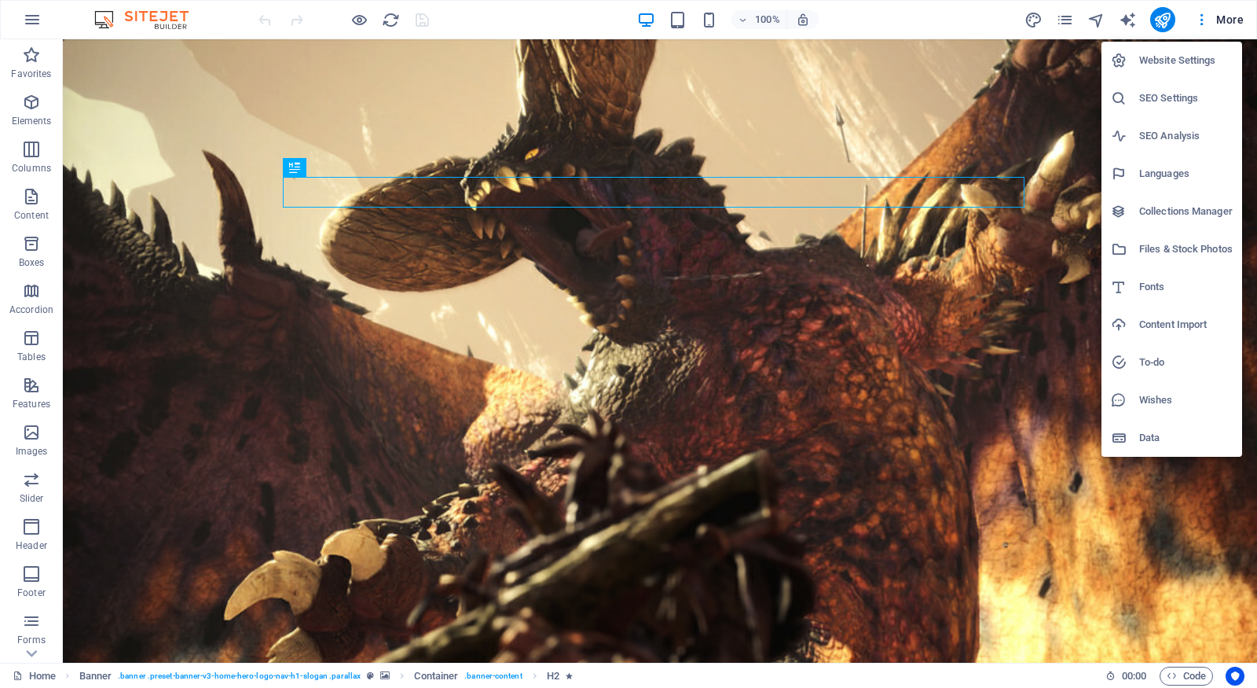
click at [1173, 240] on h6 "Files & Stock Photos" at bounding box center [1186, 249] width 94 height 19
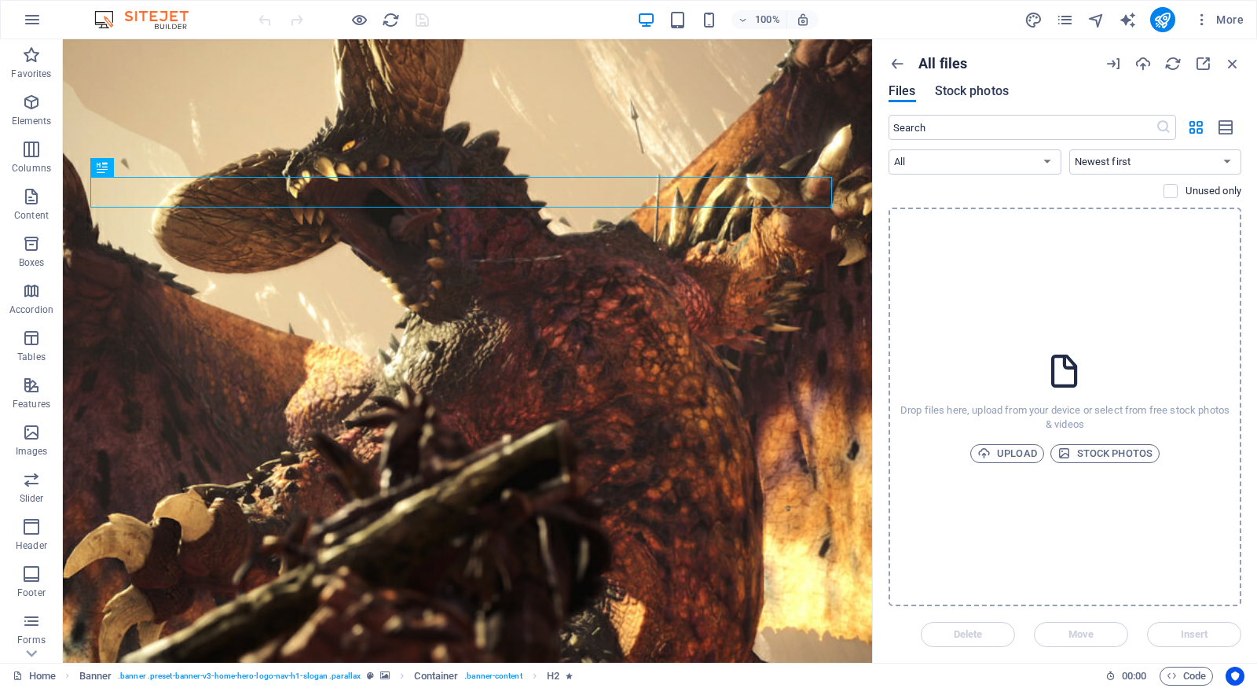
click at [984, 86] on span "Stock photos" at bounding box center [972, 91] width 74 height 19
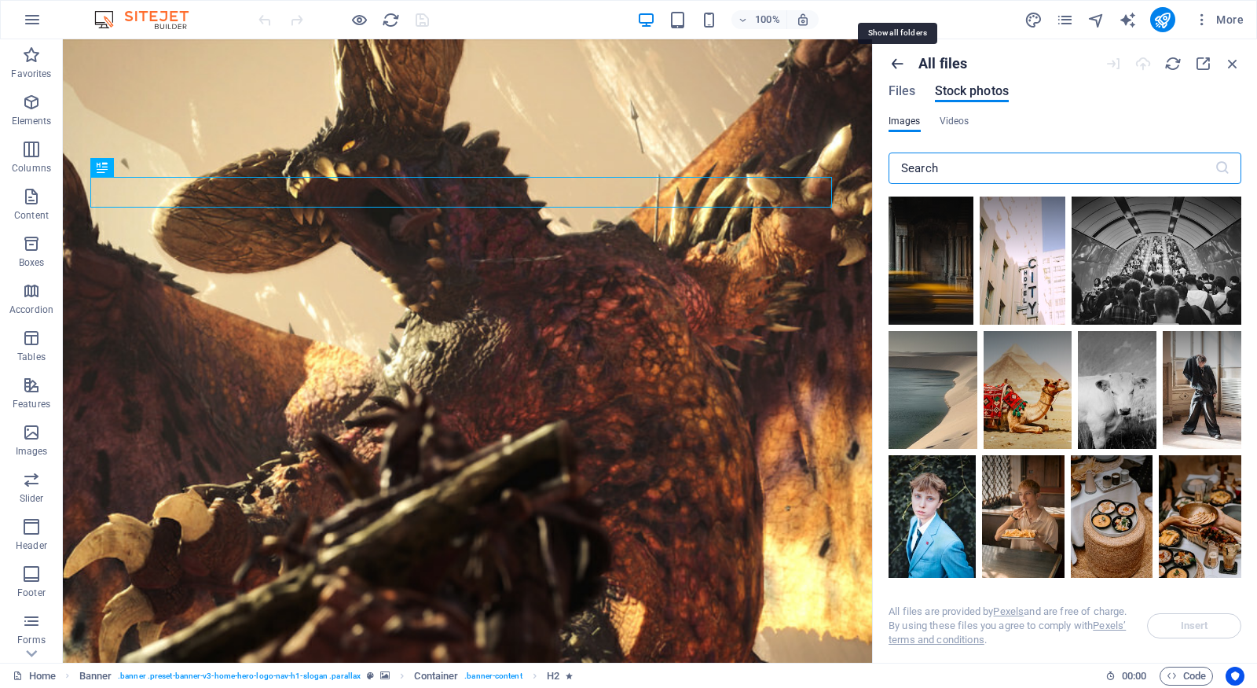
click at [900, 55] on icon "button" at bounding box center [897, 63] width 17 height 17
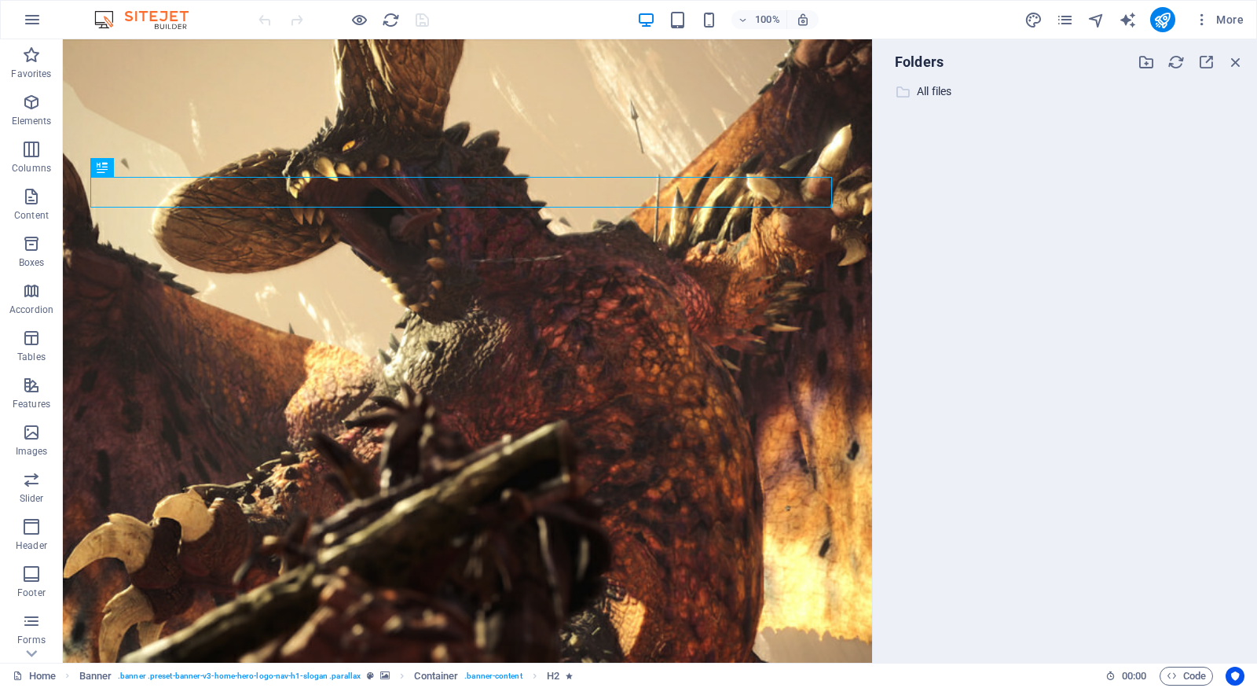
click at [926, 85] on p "All files" at bounding box center [1066, 92] width 299 height 18
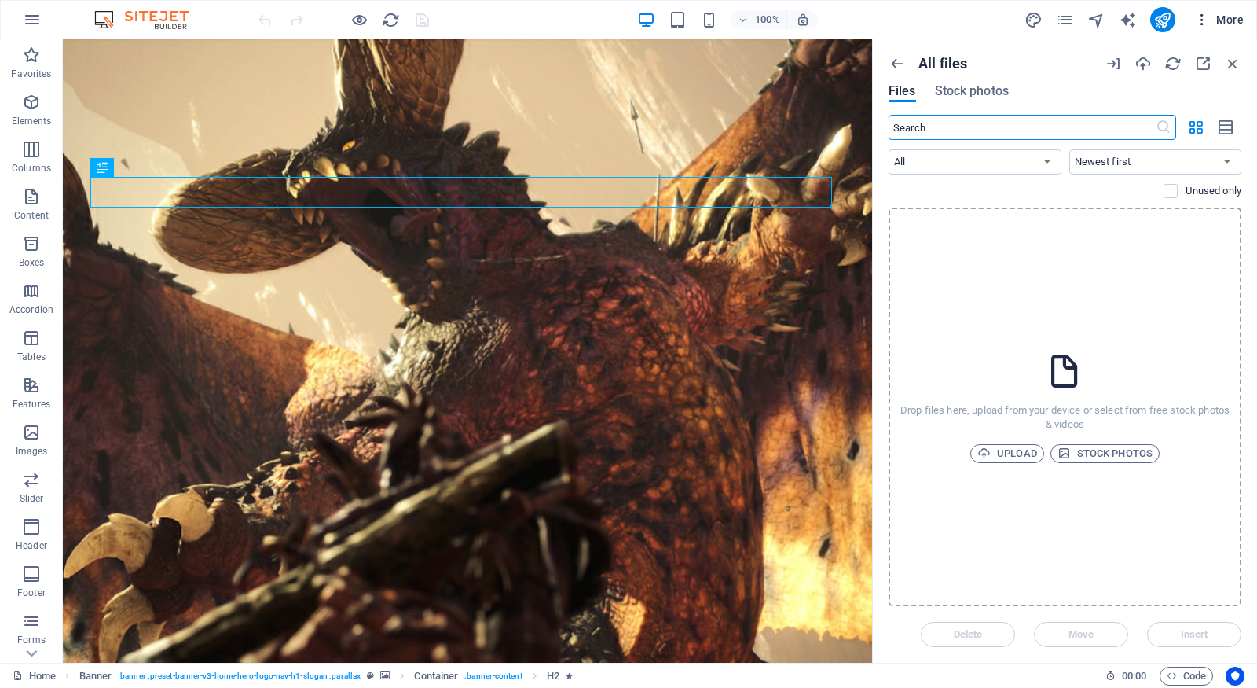
click at [1227, 21] on span "More" at bounding box center [1219, 20] width 50 height 16
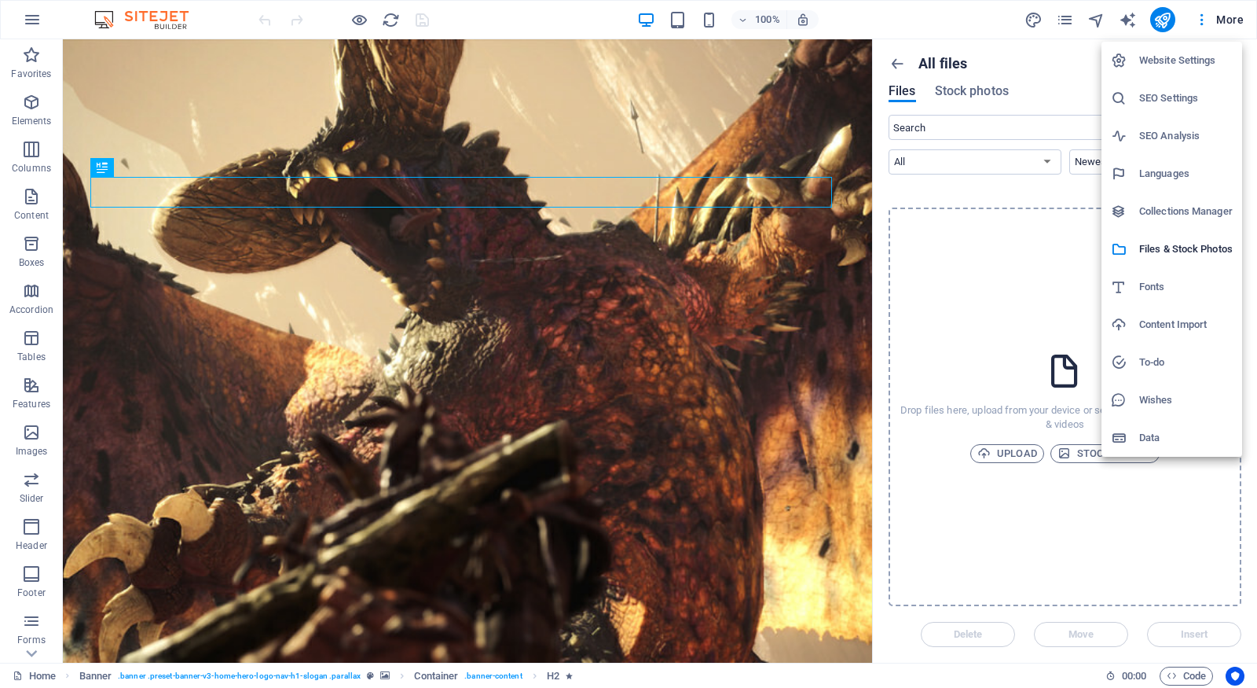
click at [1096, 13] on div at bounding box center [628, 344] width 1257 height 688
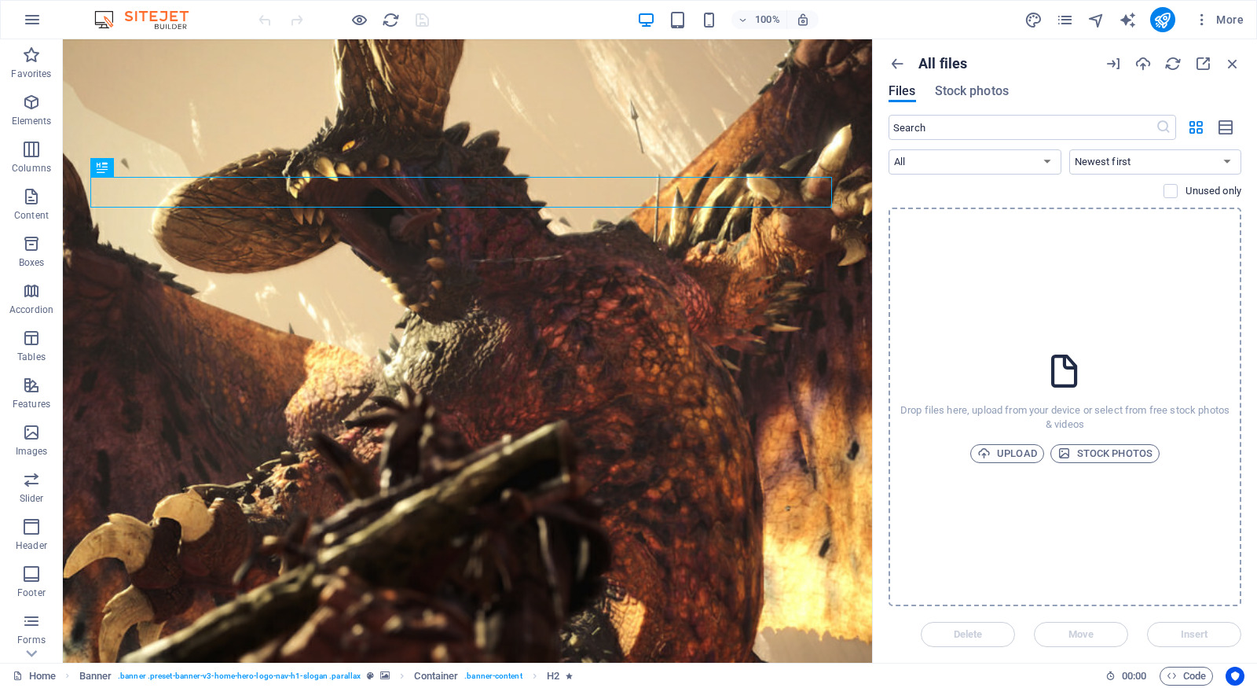
click at [1094, 7] on div "More" at bounding box center [1138, 19] width 226 height 25
click at [1095, 25] on icon "navigator" at bounding box center [1097, 20] width 18 height 18
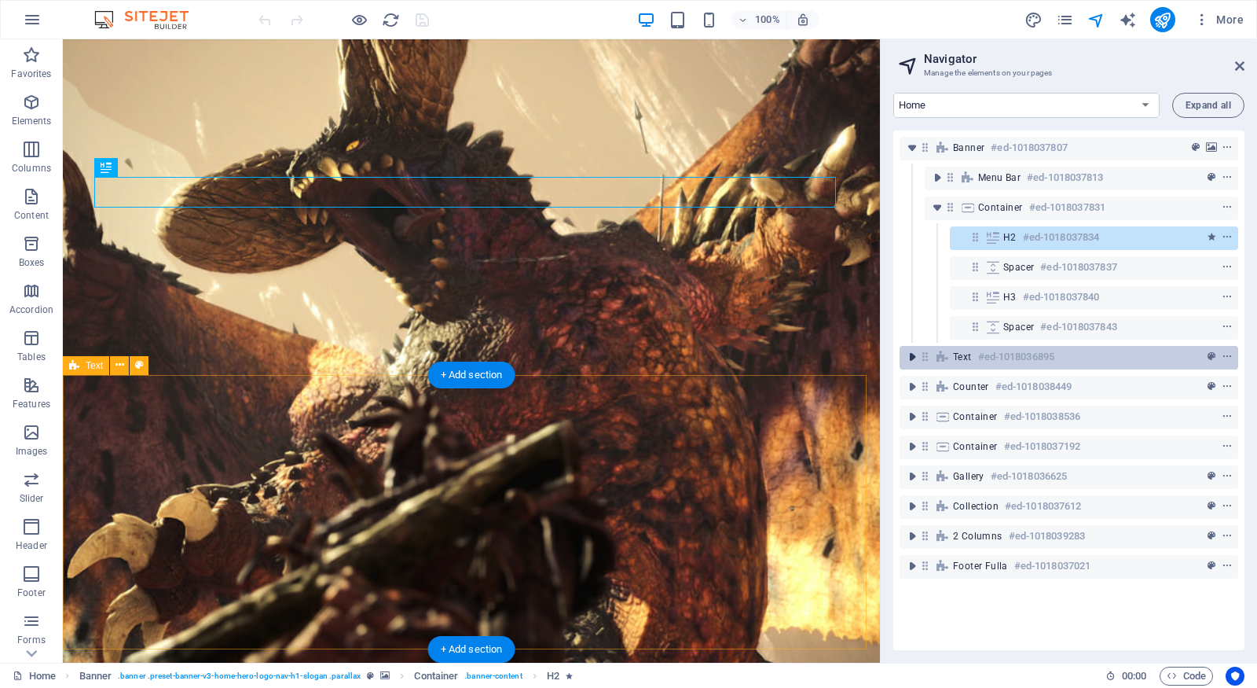
click at [910, 364] on icon "toggle-expand" at bounding box center [912, 357] width 16 height 16
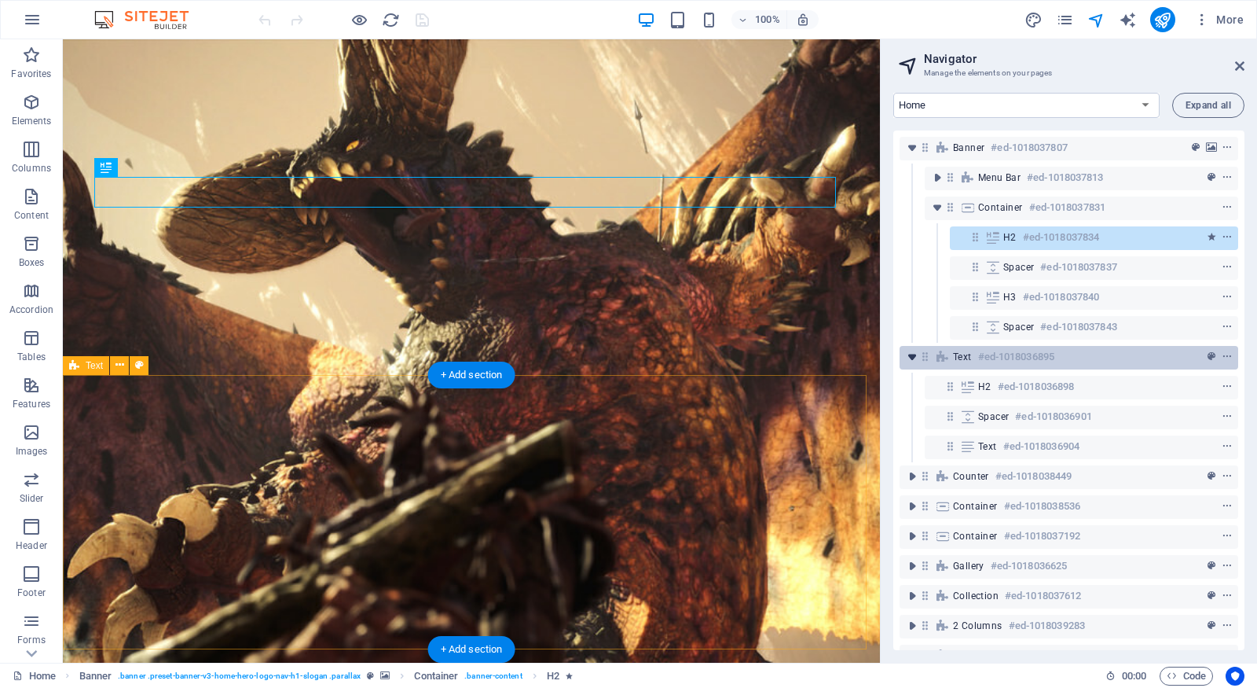
click at [914, 361] on icon "toggle-expand" at bounding box center [912, 357] width 16 height 16
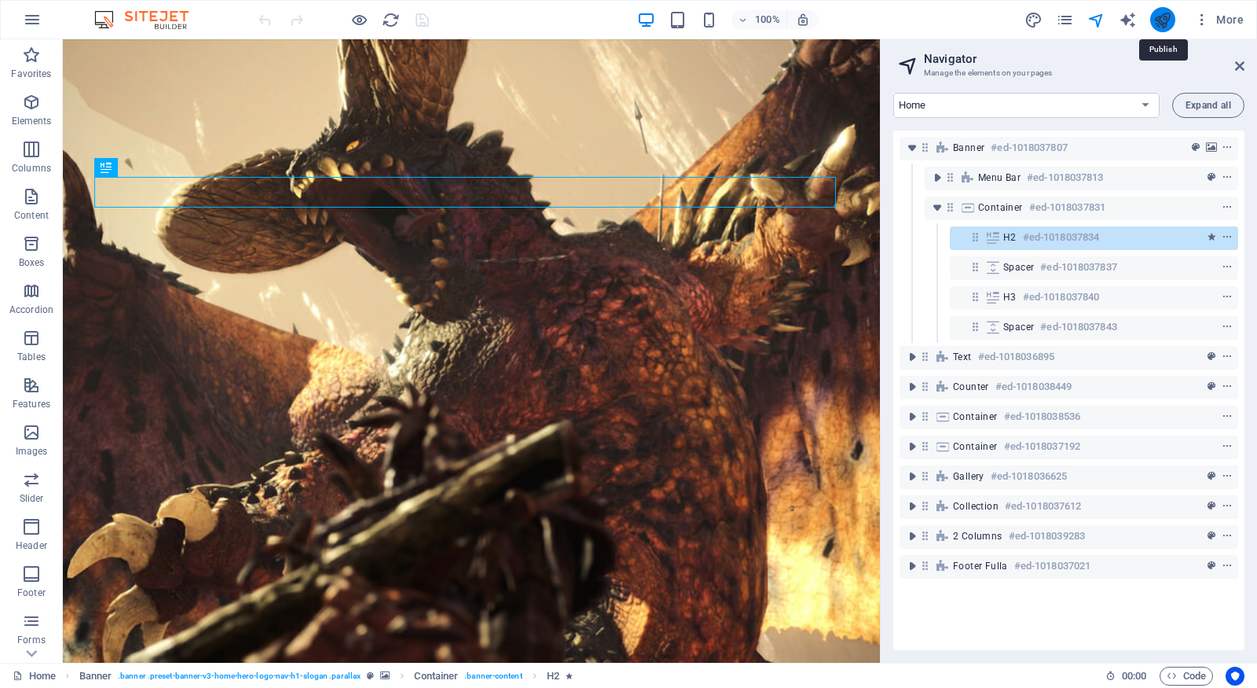
click at [1154, 17] on icon "publish" at bounding box center [1163, 20] width 18 height 18
